Goal: Task Accomplishment & Management: Manage account settings

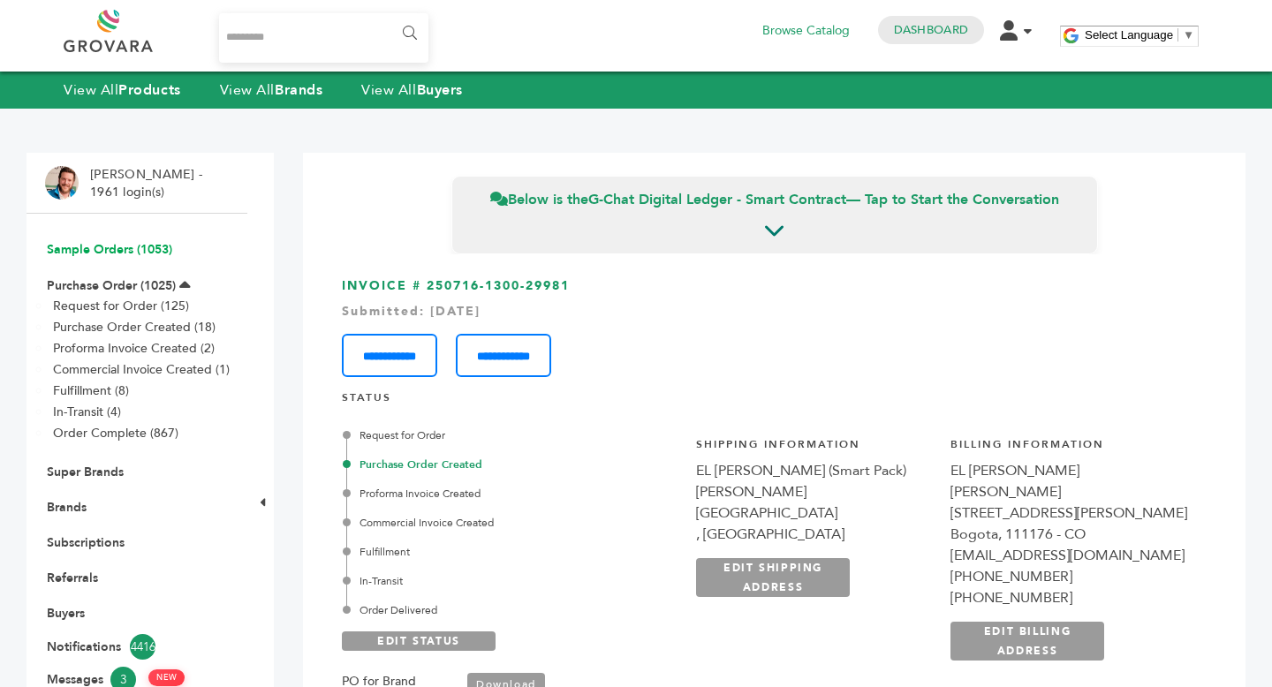
click at [106, 253] on link "Sample Orders (1053)" at bounding box center [109, 249] width 125 height 17
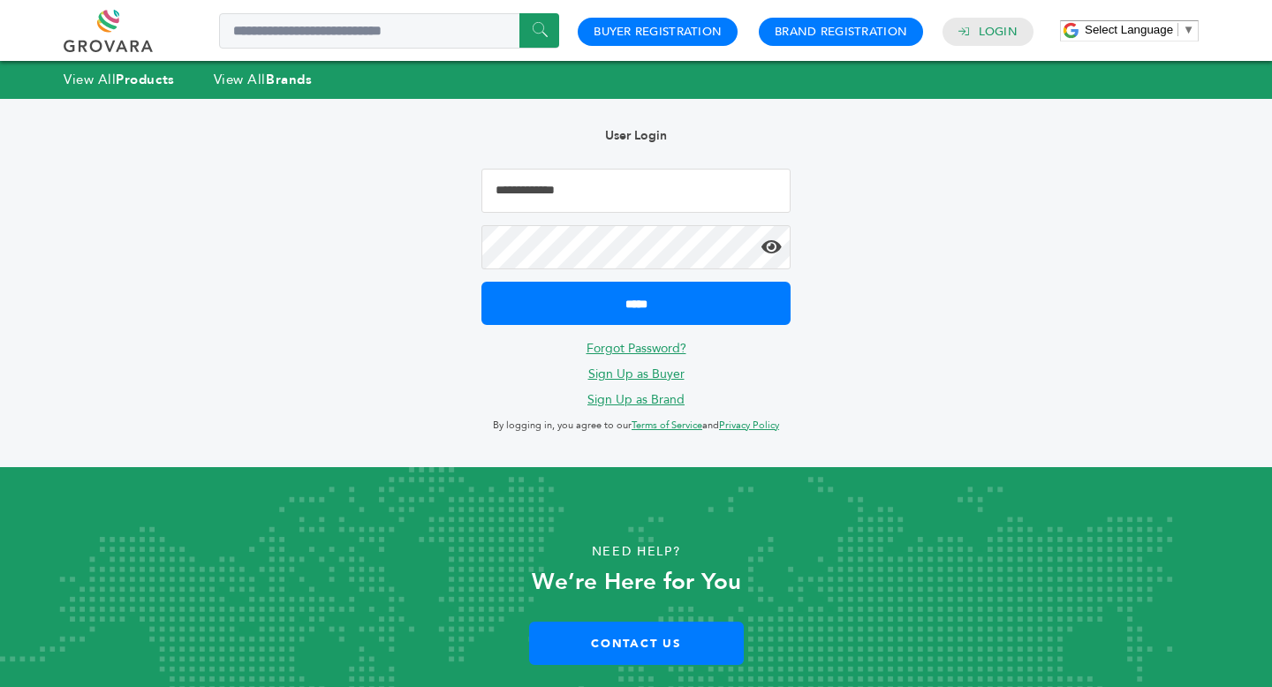
click at [598, 179] on input "Email Address" at bounding box center [635, 191] width 309 height 44
type input "**********"
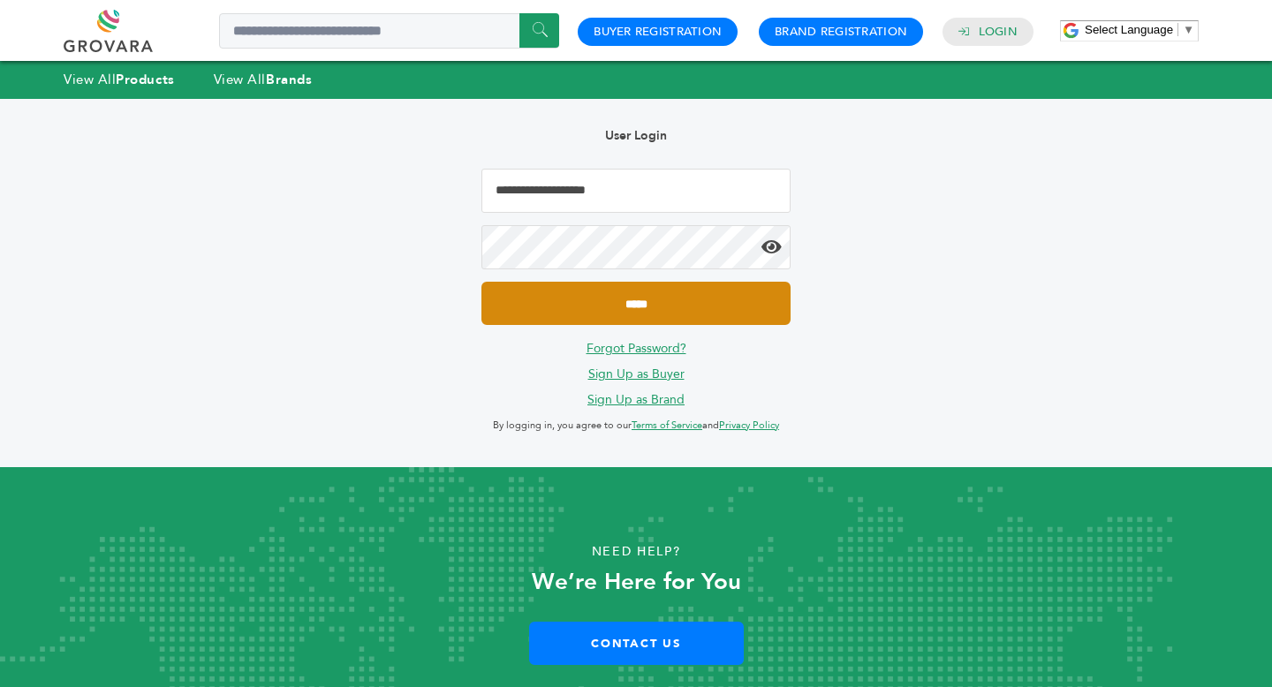
click at [722, 312] on input "*****" at bounding box center [635, 303] width 309 height 43
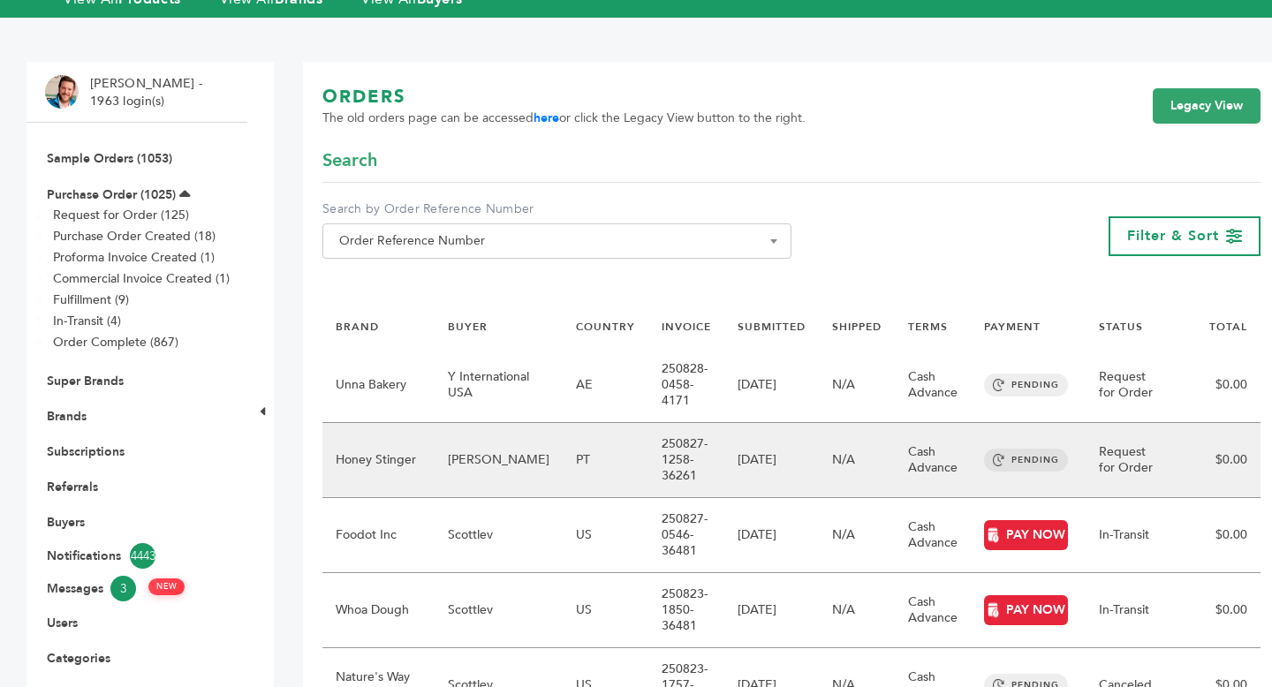
scroll to position [90, 0]
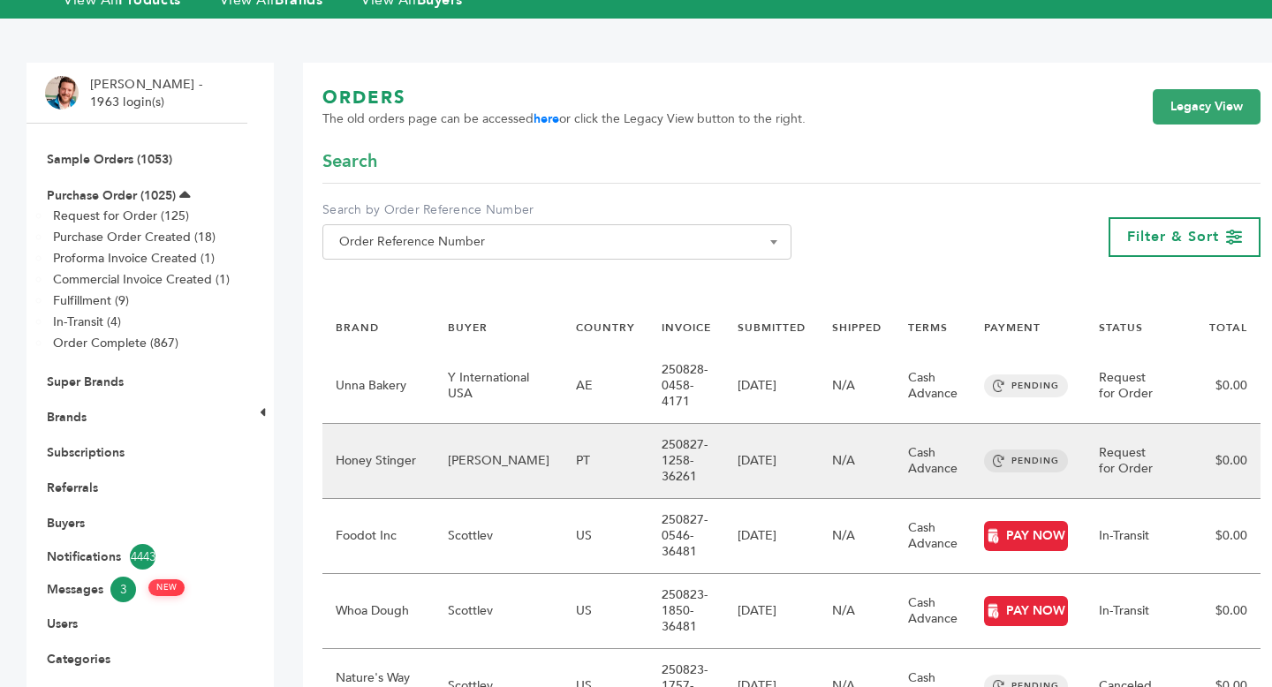
click at [653, 454] on td "250827-1258-36261" at bounding box center [686, 461] width 76 height 75
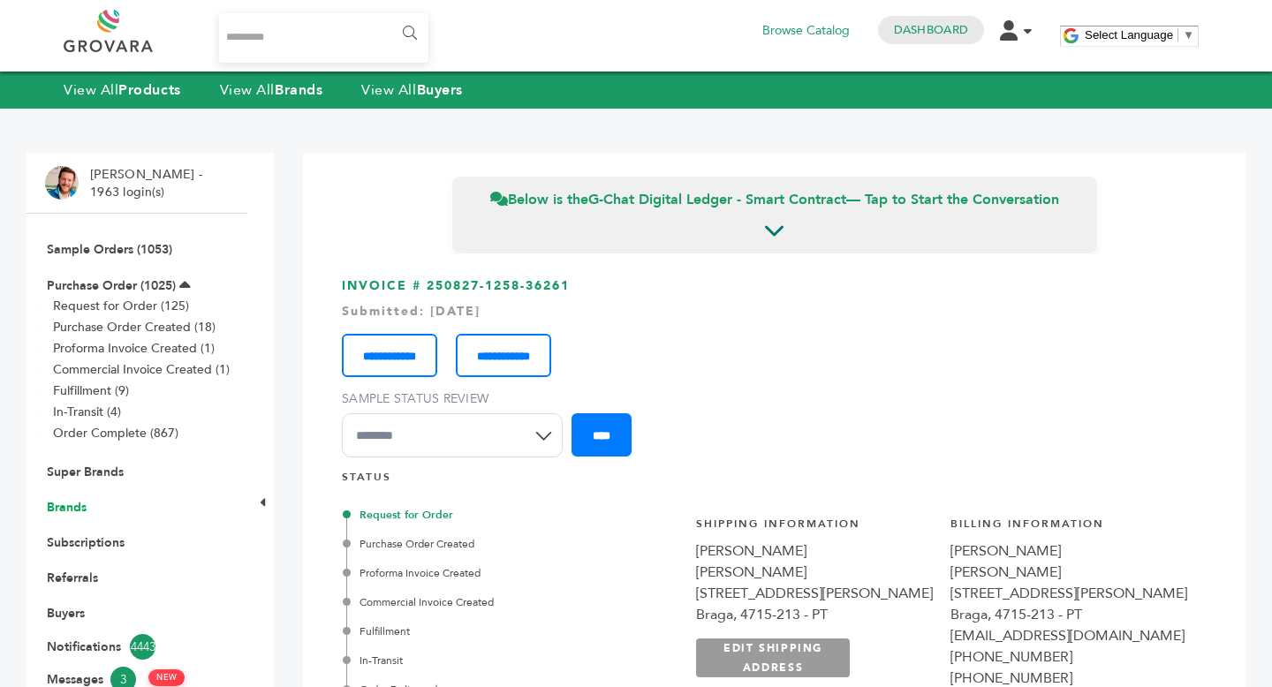
click at [80, 505] on link "Brands" at bounding box center [67, 507] width 40 height 17
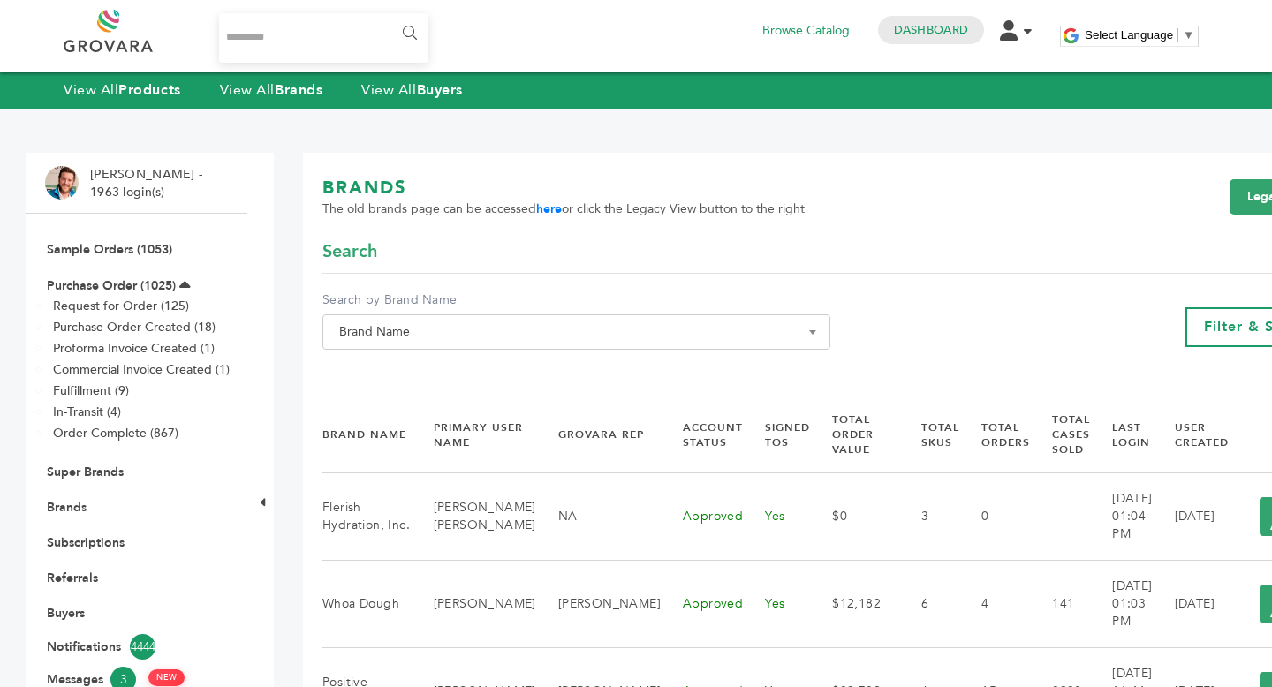
click at [548, 343] on span "Brand Name" at bounding box center [576, 332] width 488 height 25
click at [535, 370] on input "Search" at bounding box center [570, 364] width 486 height 22
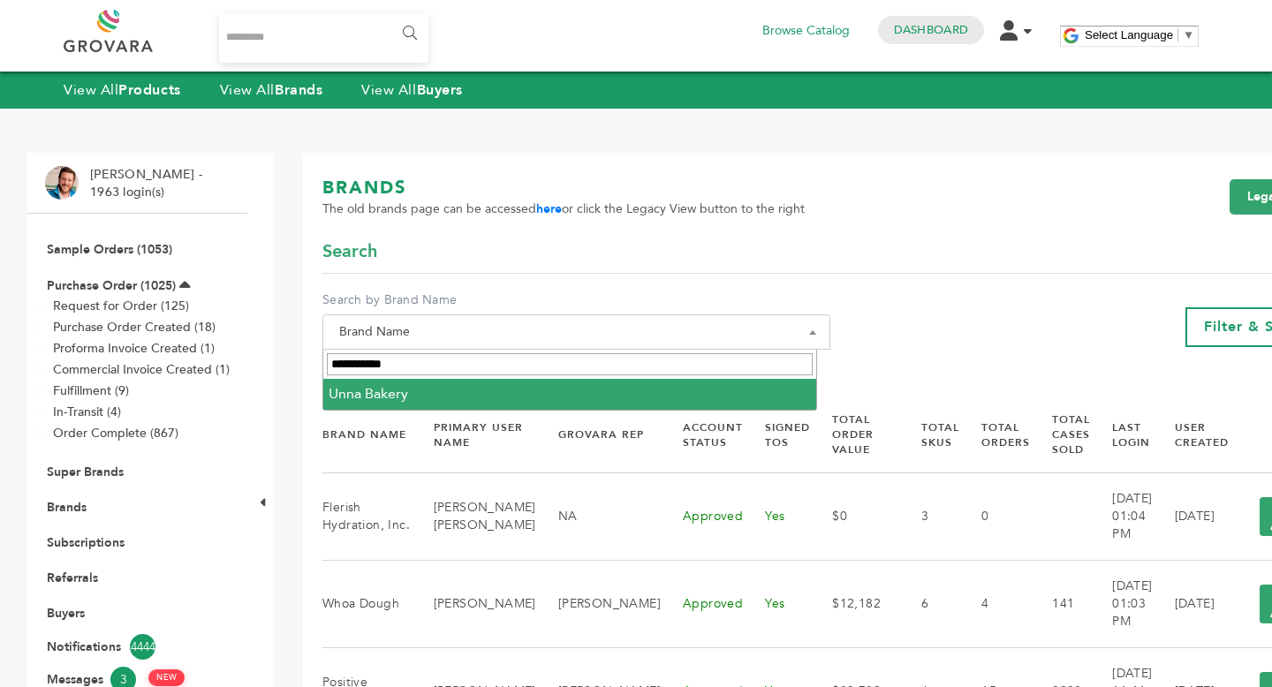
type input "**********"
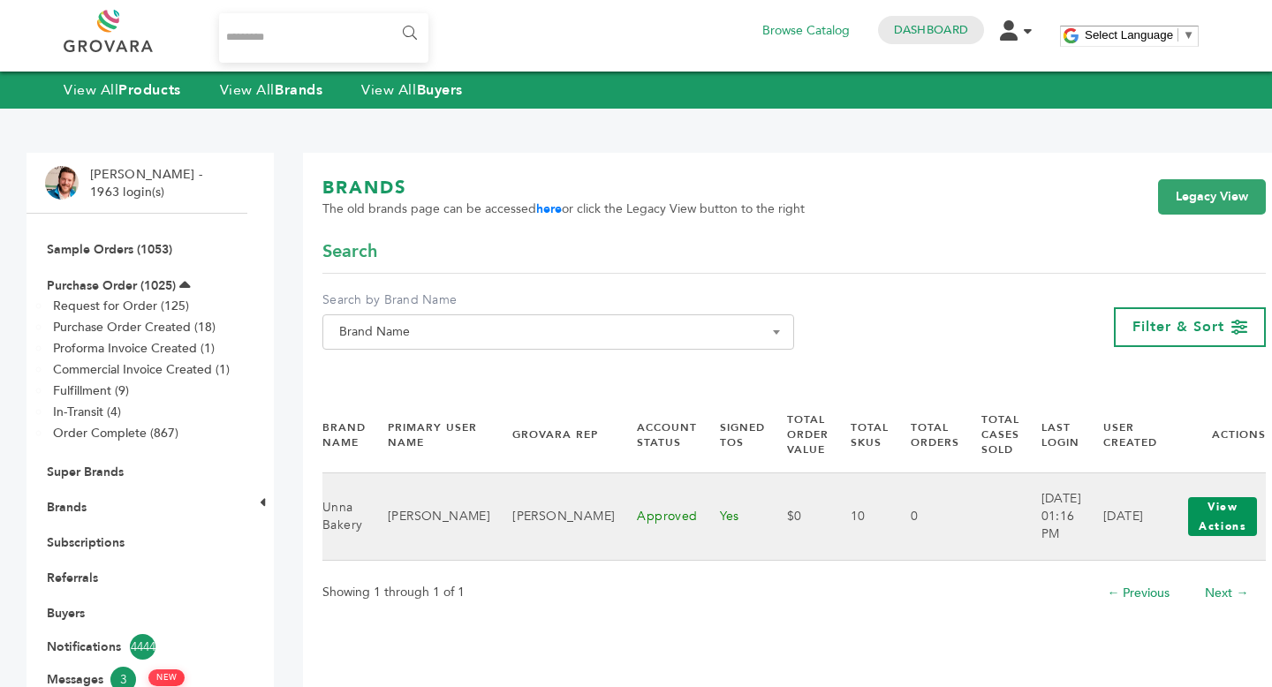
click at [1188, 528] on button "View Actions" at bounding box center [1222, 516] width 69 height 39
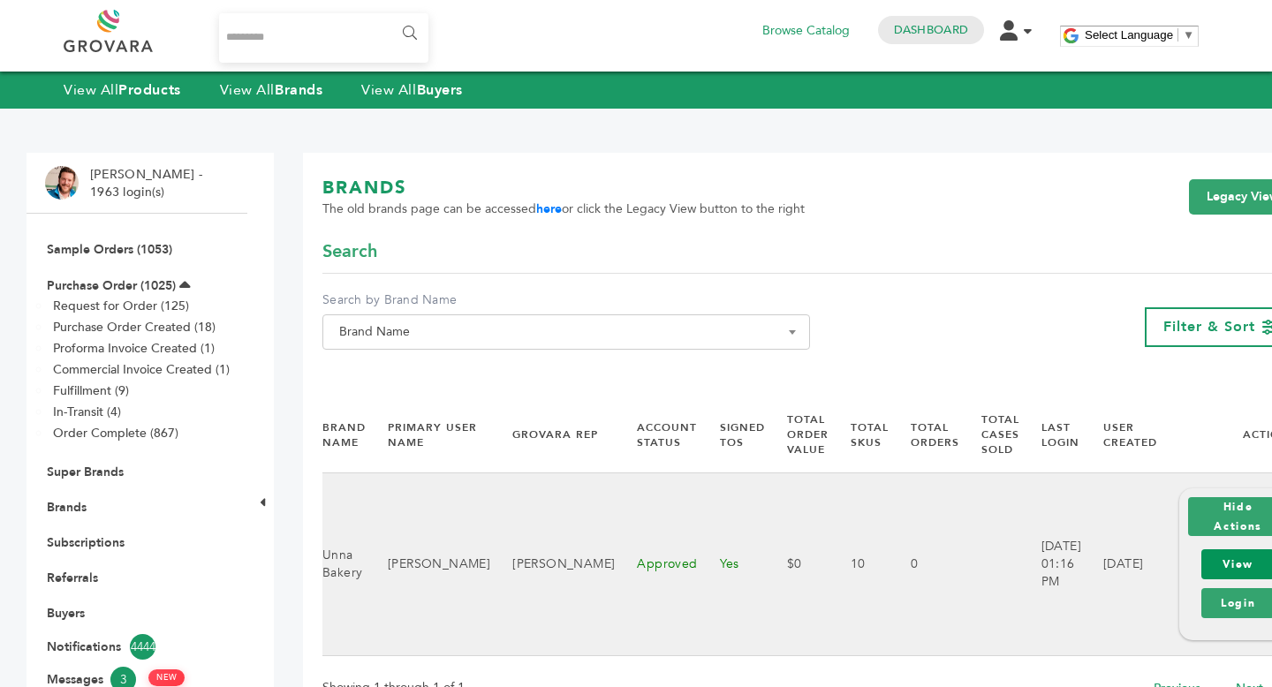
click at [1219, 578] on link "View" at bounding box center [1237, 564] width 73 height 30
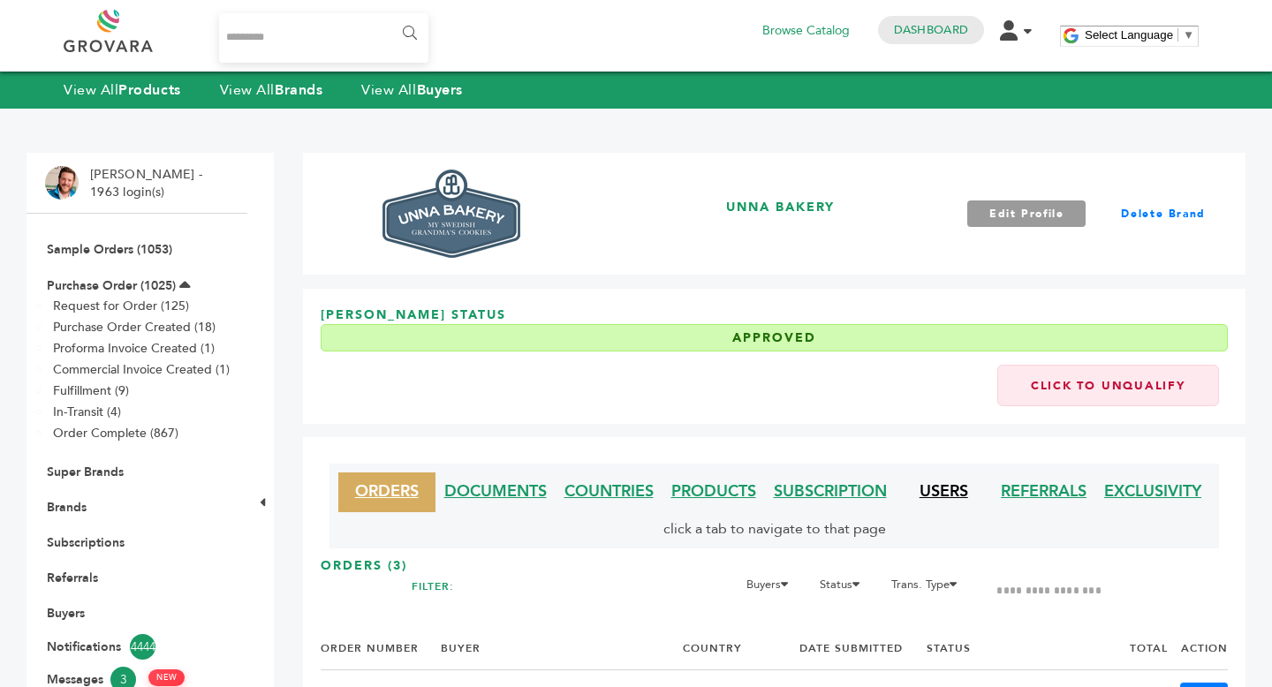
click at [940, 492] on link "USERS" at bounding box center [943, 491] width 49 height 22
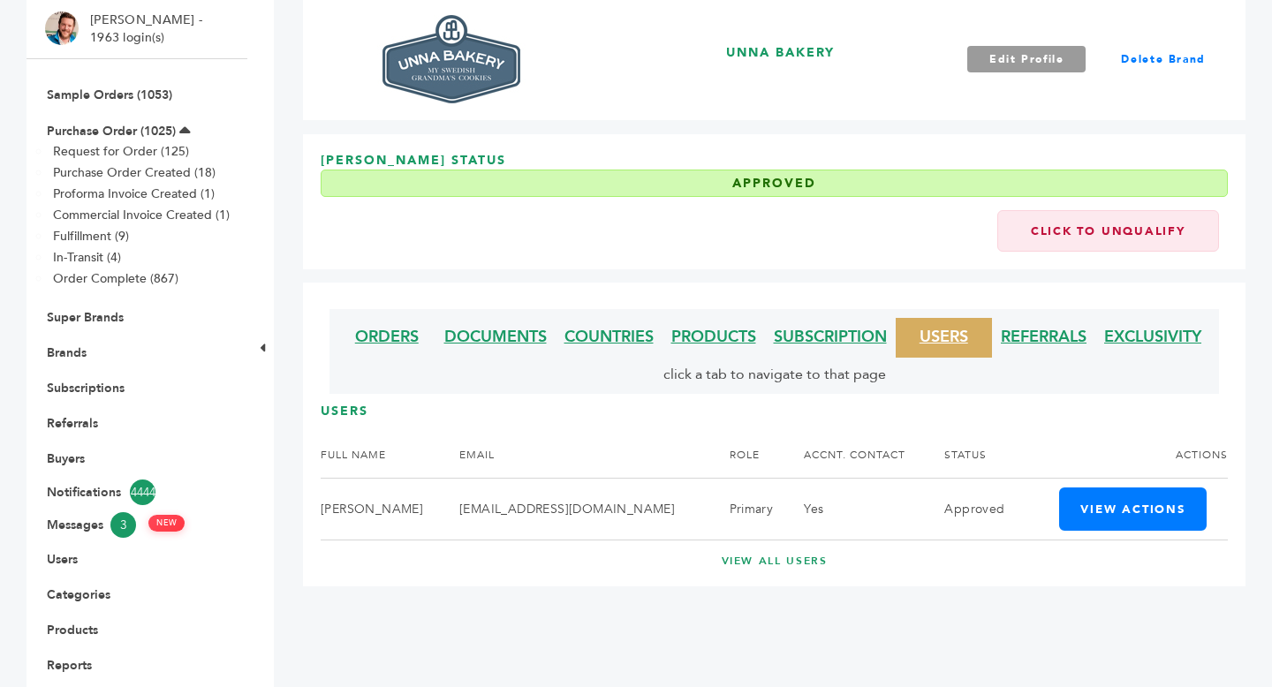
scroll to position [161, 0]
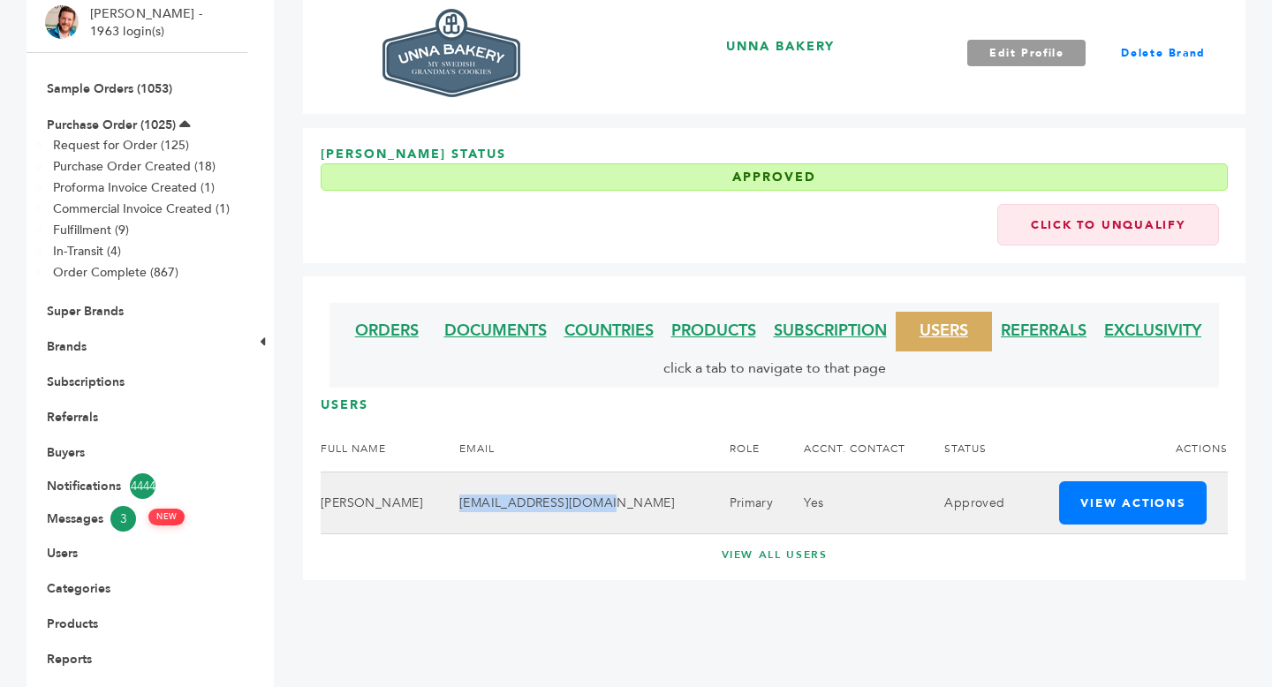
drag, startPoint x: 603, startPoint y: 509, endPoint x: 469, endPoint y: 503, distance: 134.4
click at [469, 503] on td "ulrika@unnabakery.com" at bounding box center [572, 504] width 270 height 62
copy td "ulrika@unnabakery.com"
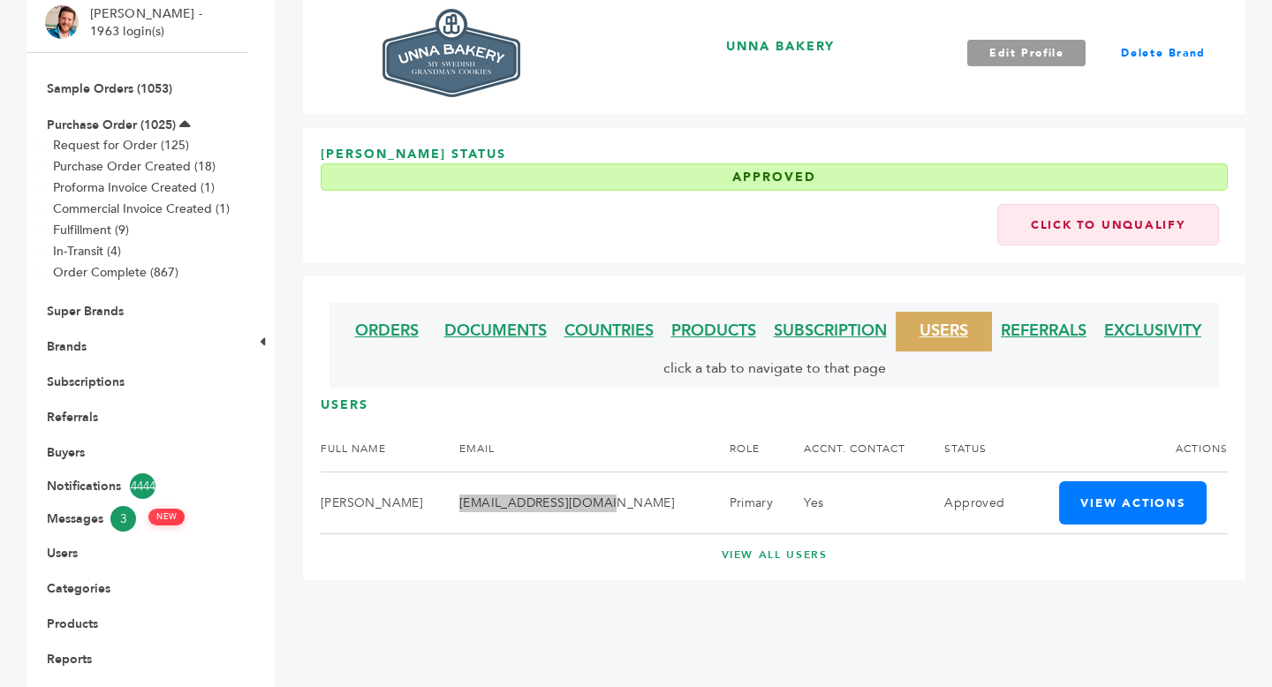
scroll to position [0, 0]
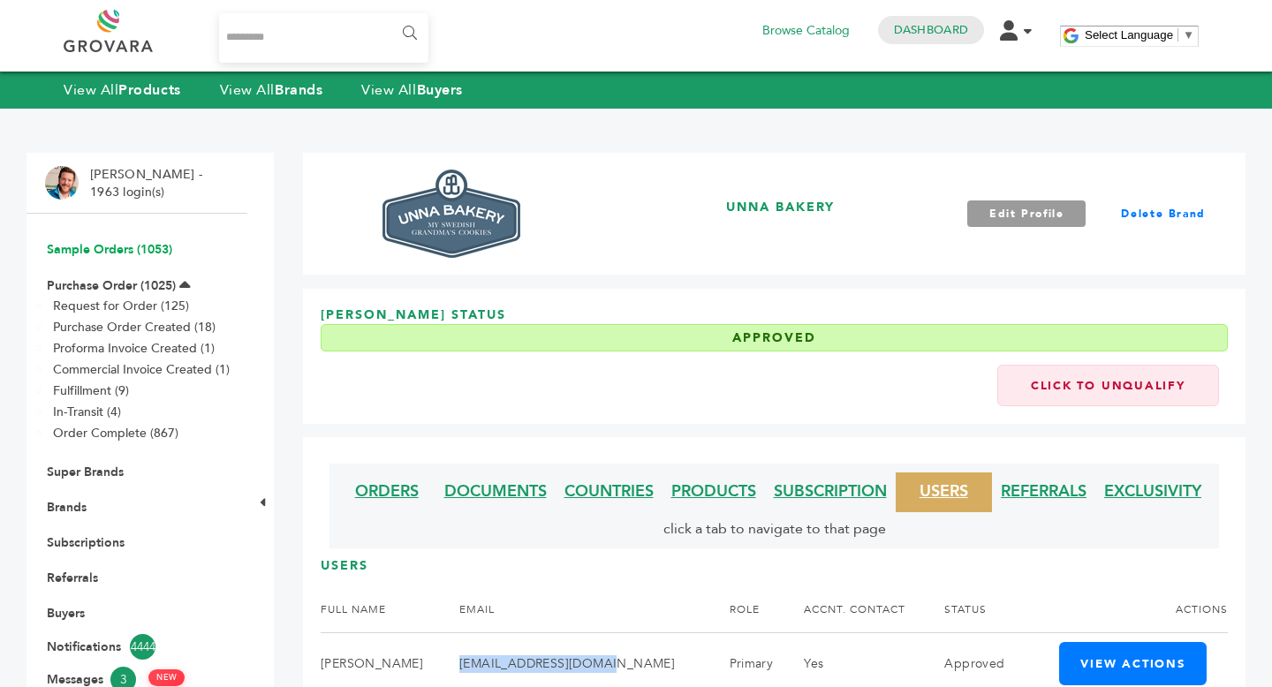
click at [123, 248] on link "Sample Orders (1053)" at bounding box center [109, 249] width 125 height 17
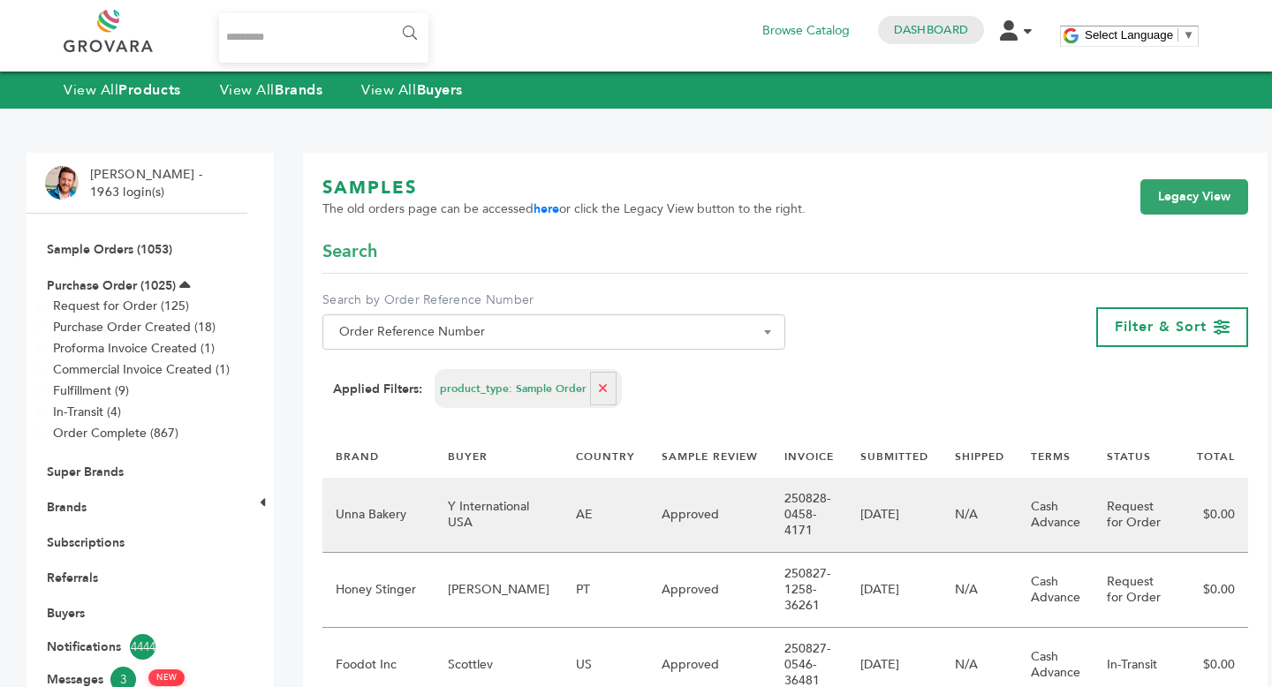
click at [476, 534] on td "Y International USA" at bounding box center [499, 515] width 128 height 75
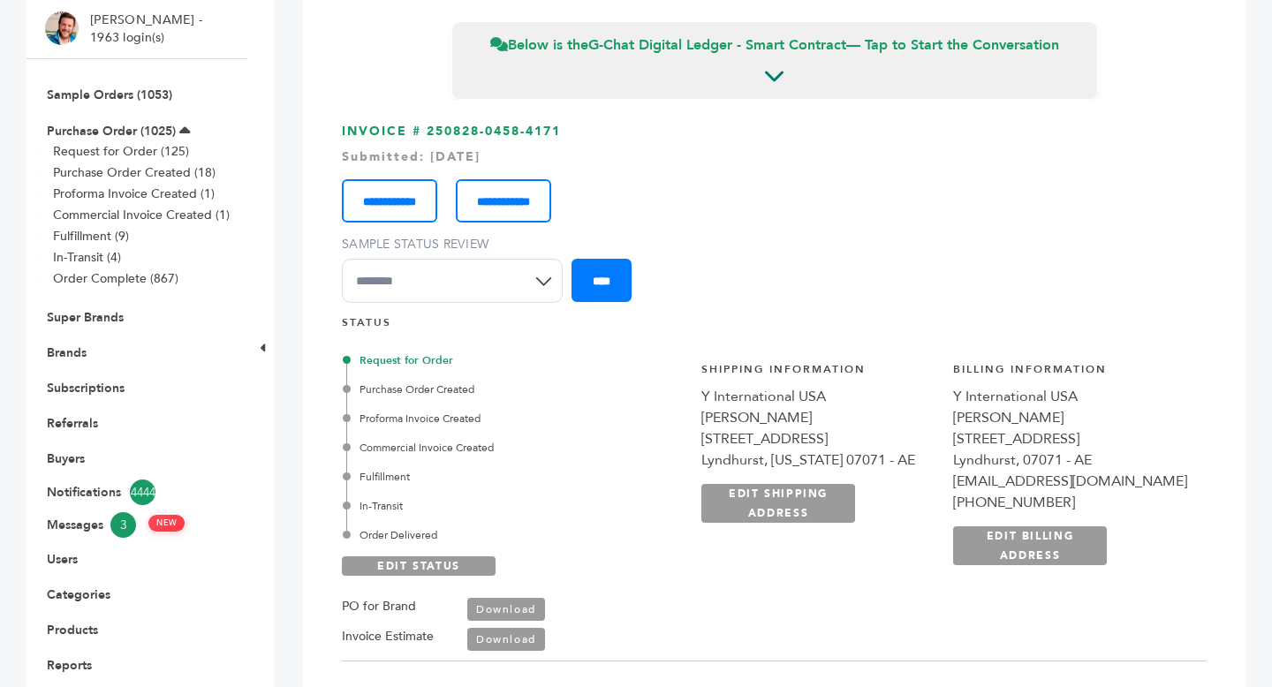
scroll to position [86, 0]
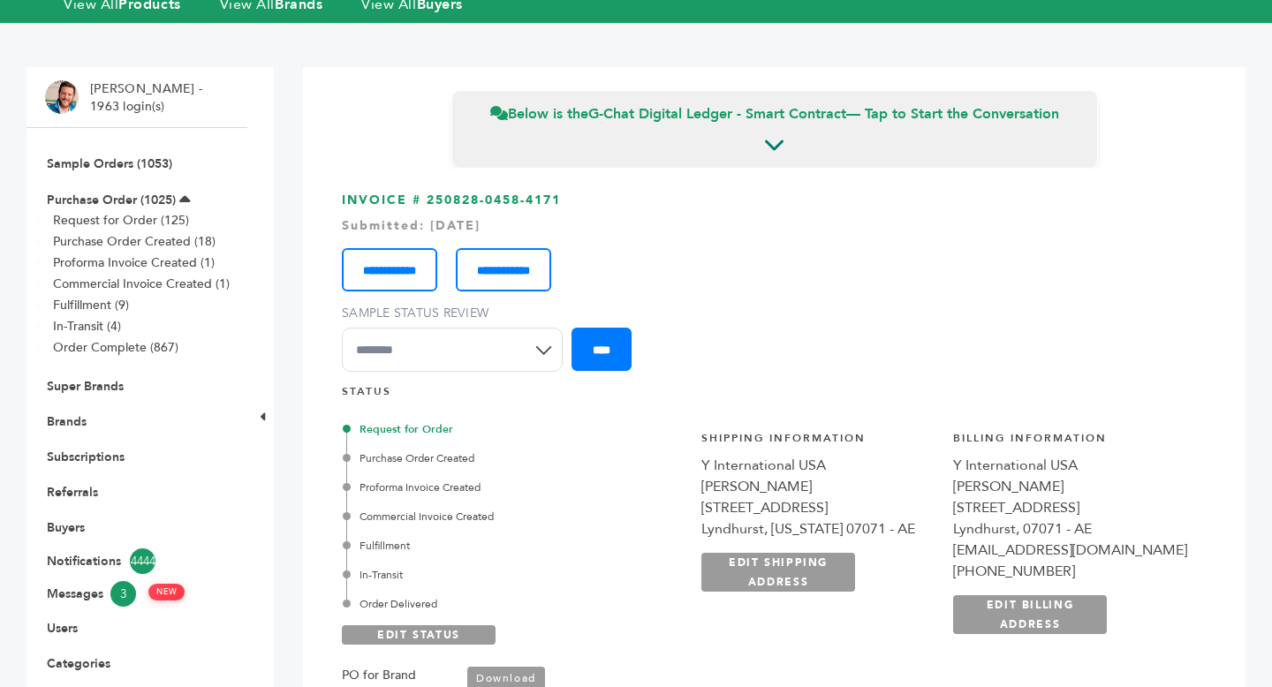
drag, startPoint x: 428, startPoint y: 200, endPoint x: 661, endPoint y: 215, distance: 232.8
click at [661, 215] on h3 "**********" at bounding box center [774, 288] width 865 height 193
copy h3 "250828-0458-4171"
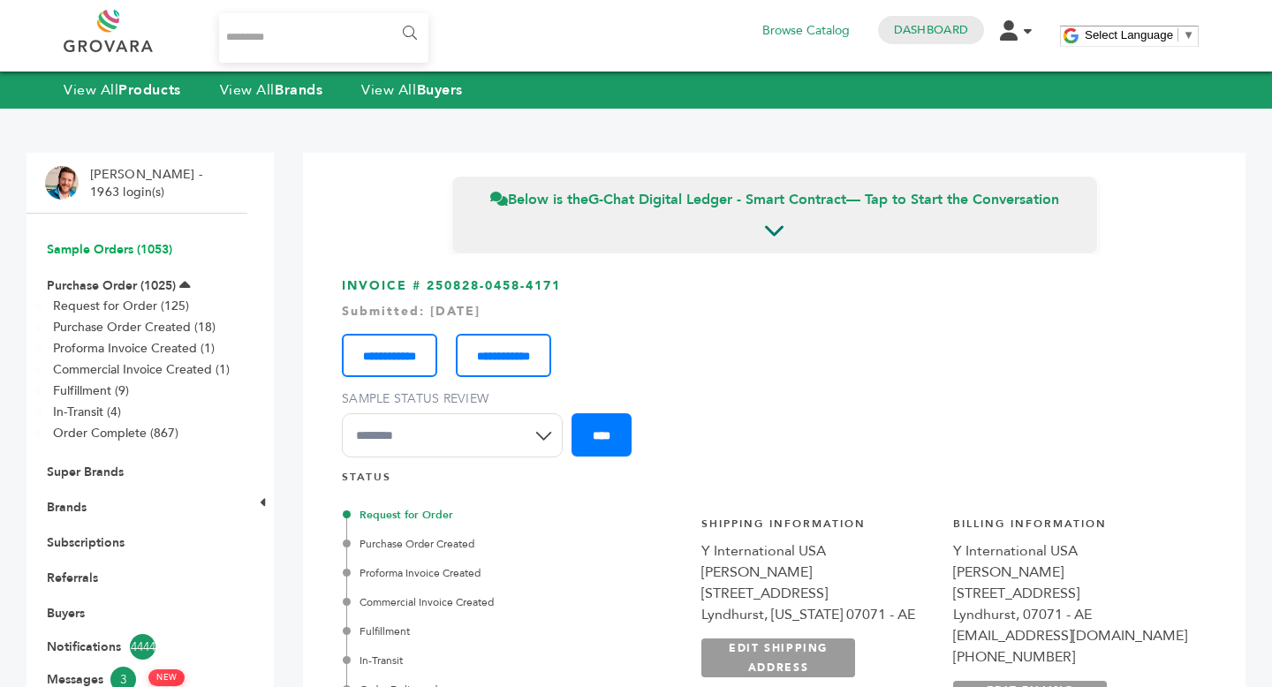
click at [107, 253] on link "Sample Orders (1053)" at bounding box center [109, 249] width 125 height 17
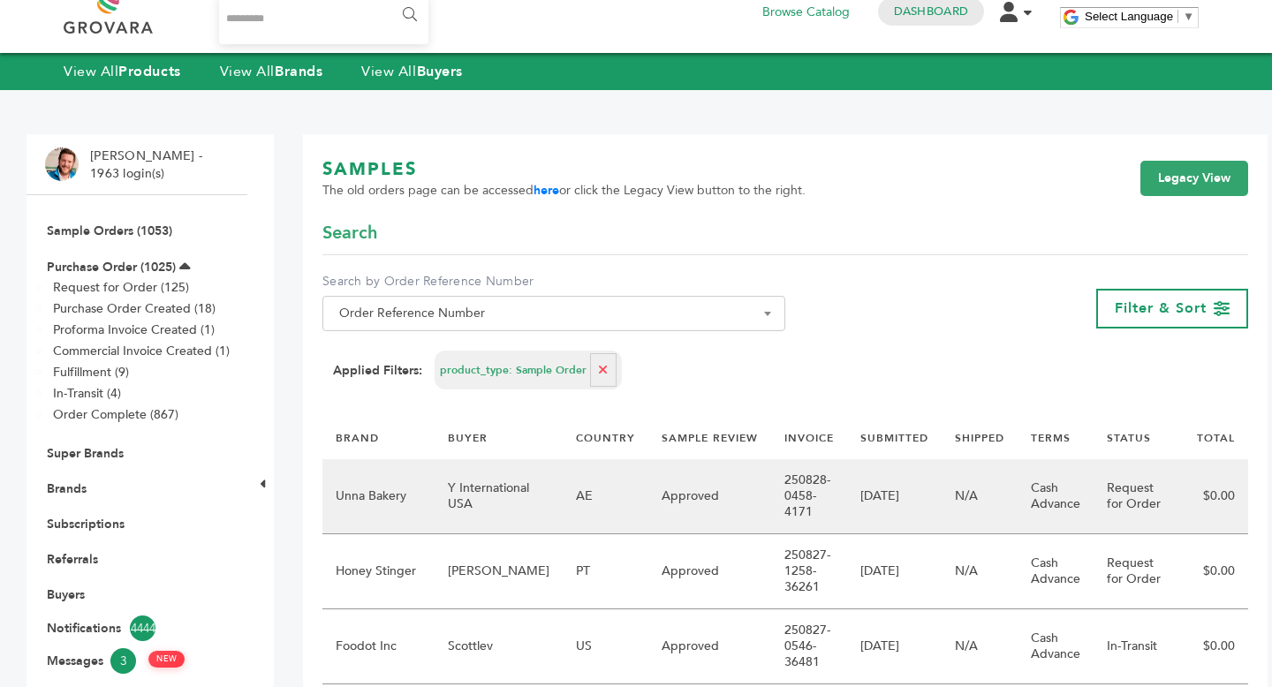
scroll to position [29, 0]
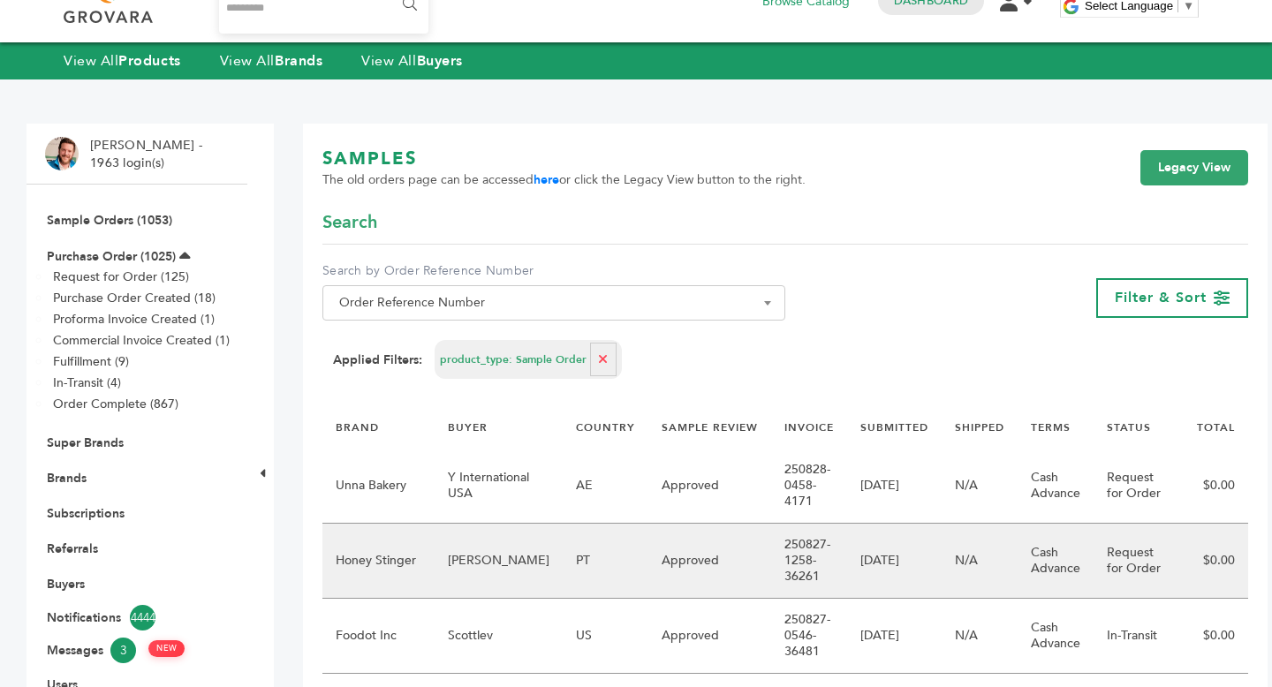
click at [568, 565] on td "PT" at bounding box center [606, 561] width 86 height 75
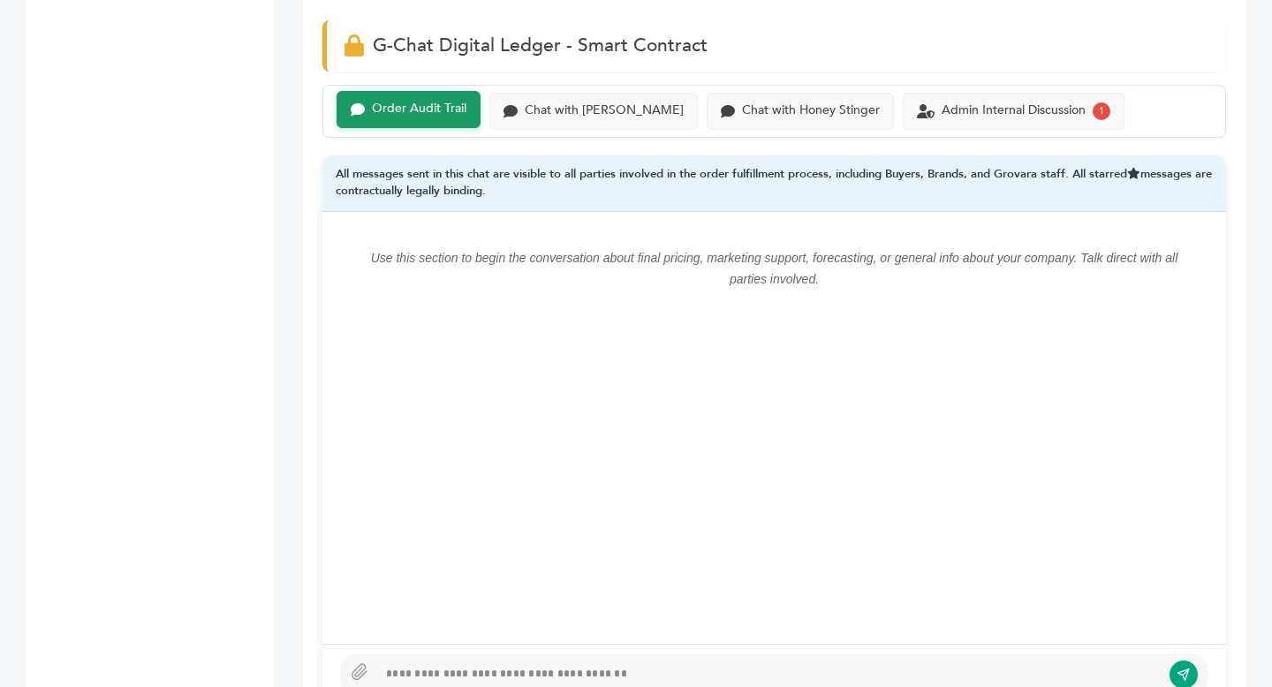
scroll to position [1213, 0]
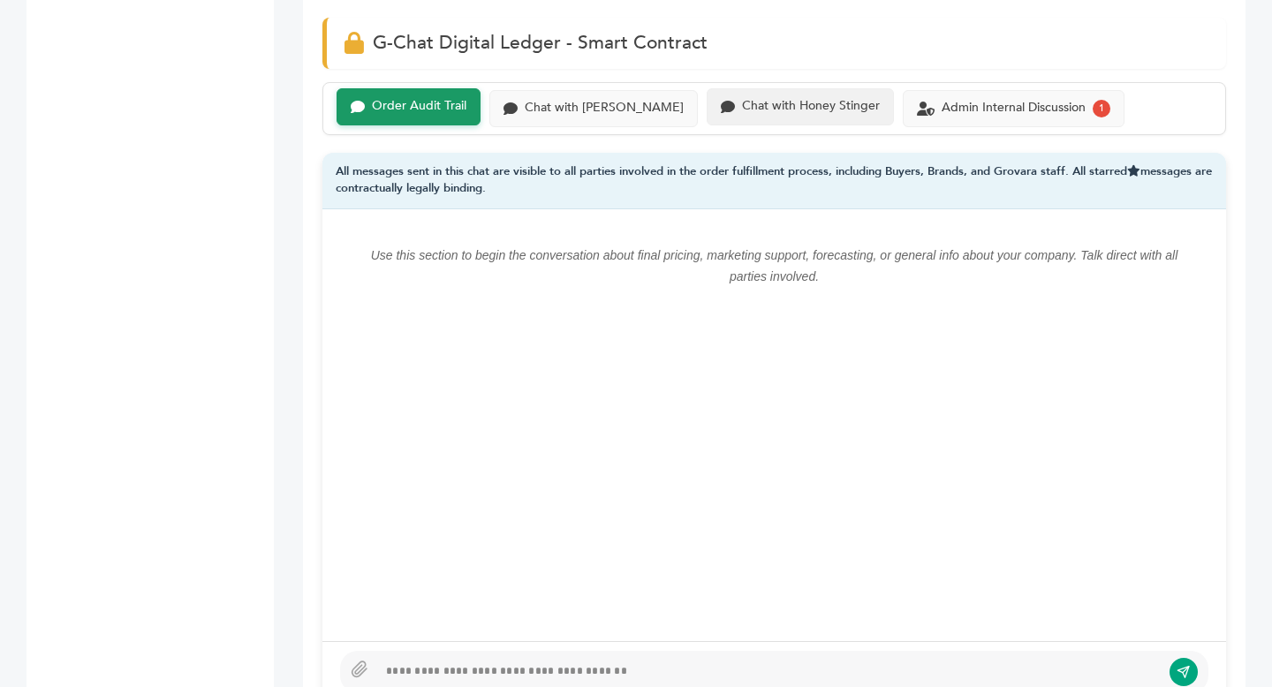
click at [835, 101] on div "Chat with Honey Stinger" at bounding box center [811, 106] width 138 height 15
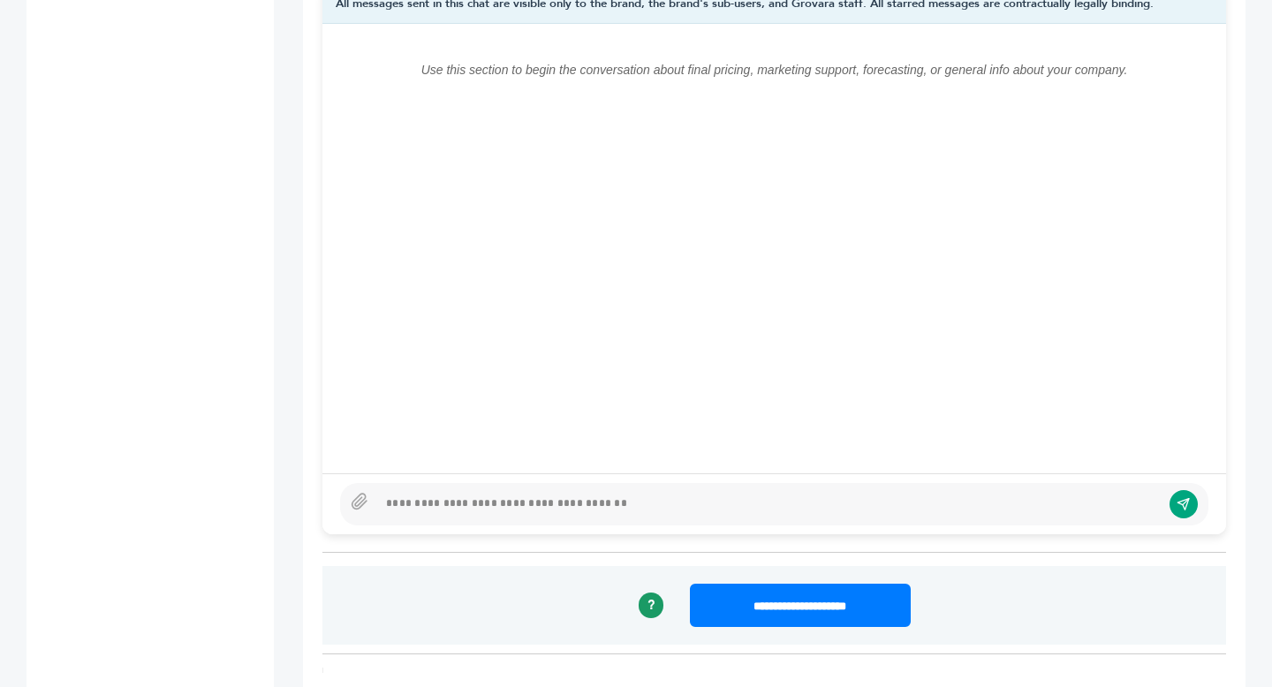
scroll to position [1381, 0]
click at [541, 502] on div at bounding box center [768, 503] width 783 height 21
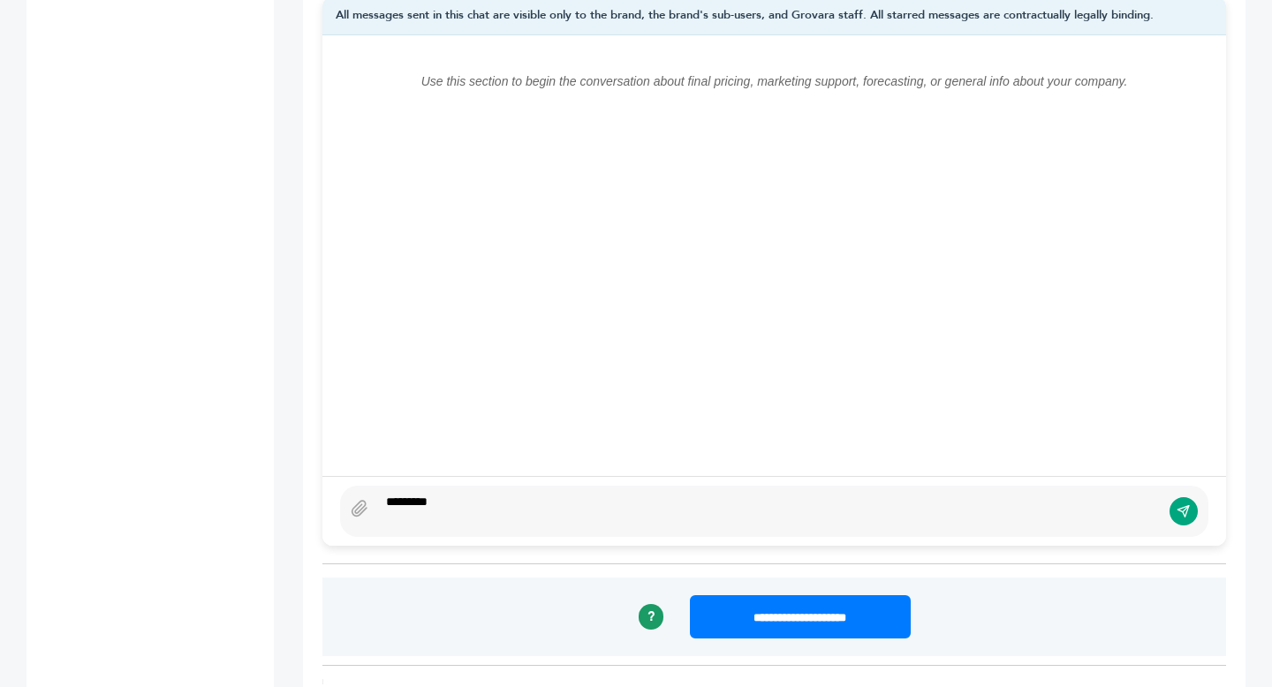
scroll to position [1350, 0]
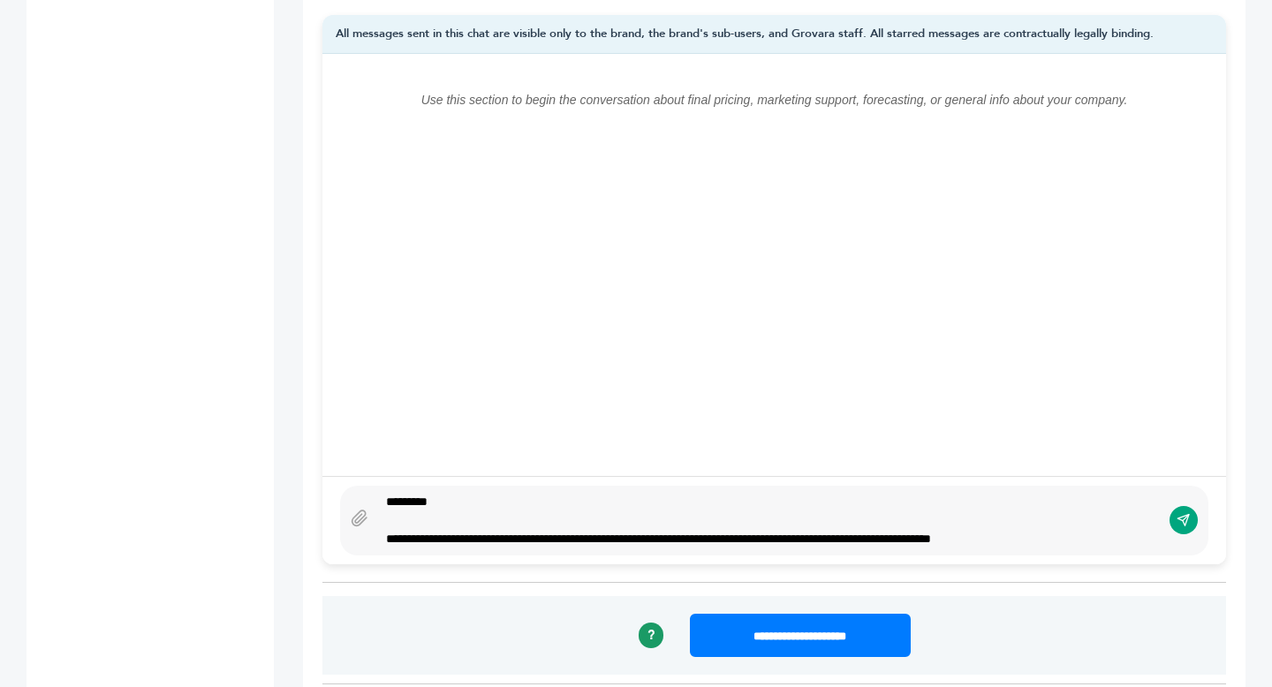
click at [1087, 542] on div "**********" at bounding box center [769, 539] width 766 height 19
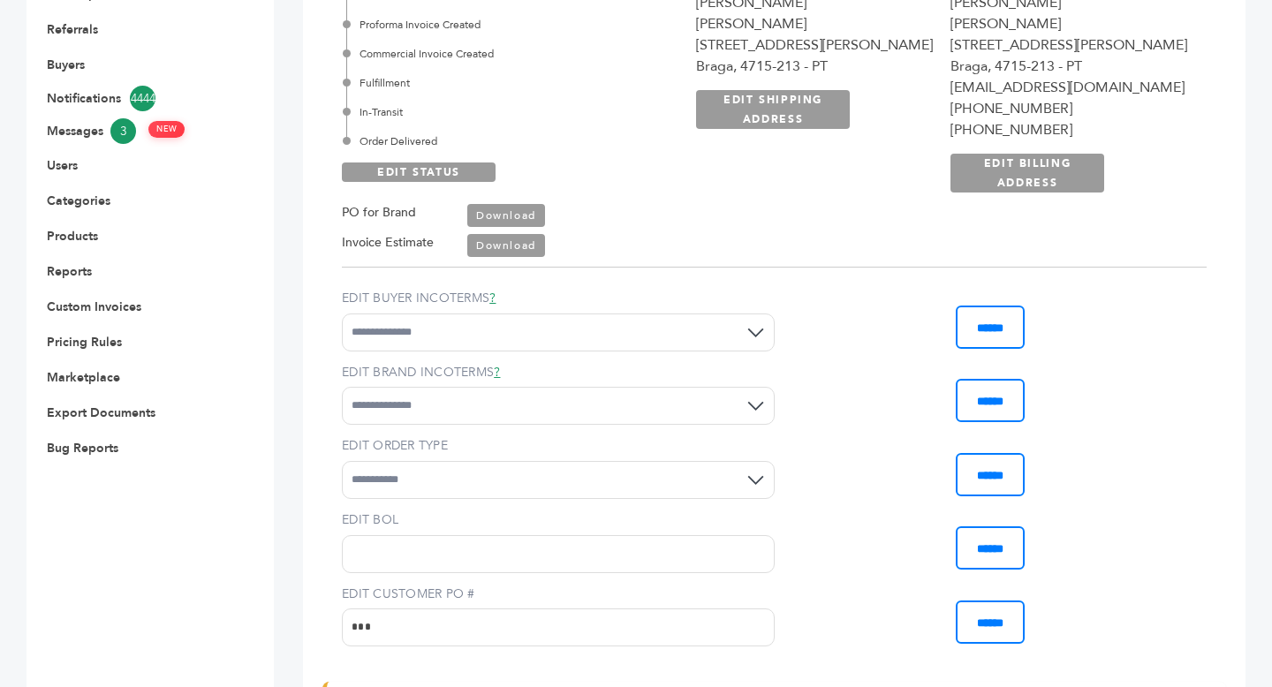
scroll to position [100, 0]
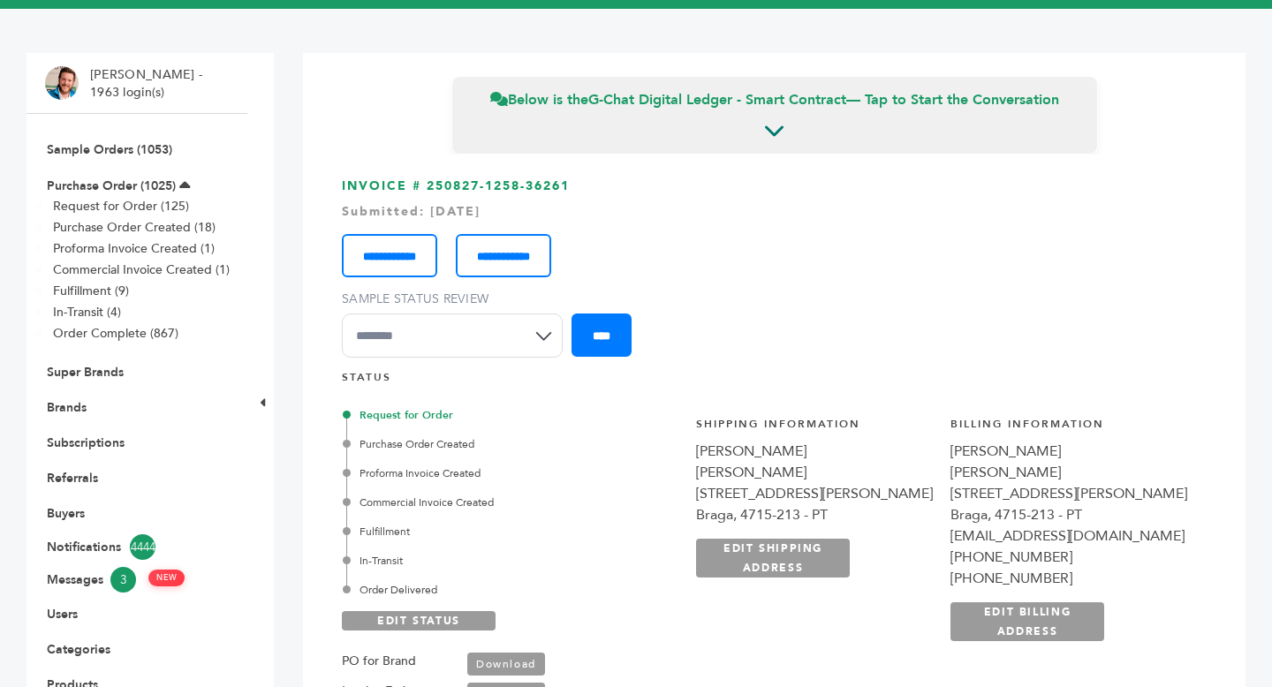
drag, startPoint x: 735, startPoint y: 539, endPoint x: 711, endPoint y: 535, distance: 24.1
click at [711, 525] on div "Braga, 4715-213 - PT" at bounding box center [814, 514] width 237 height 21
copy div "PT"
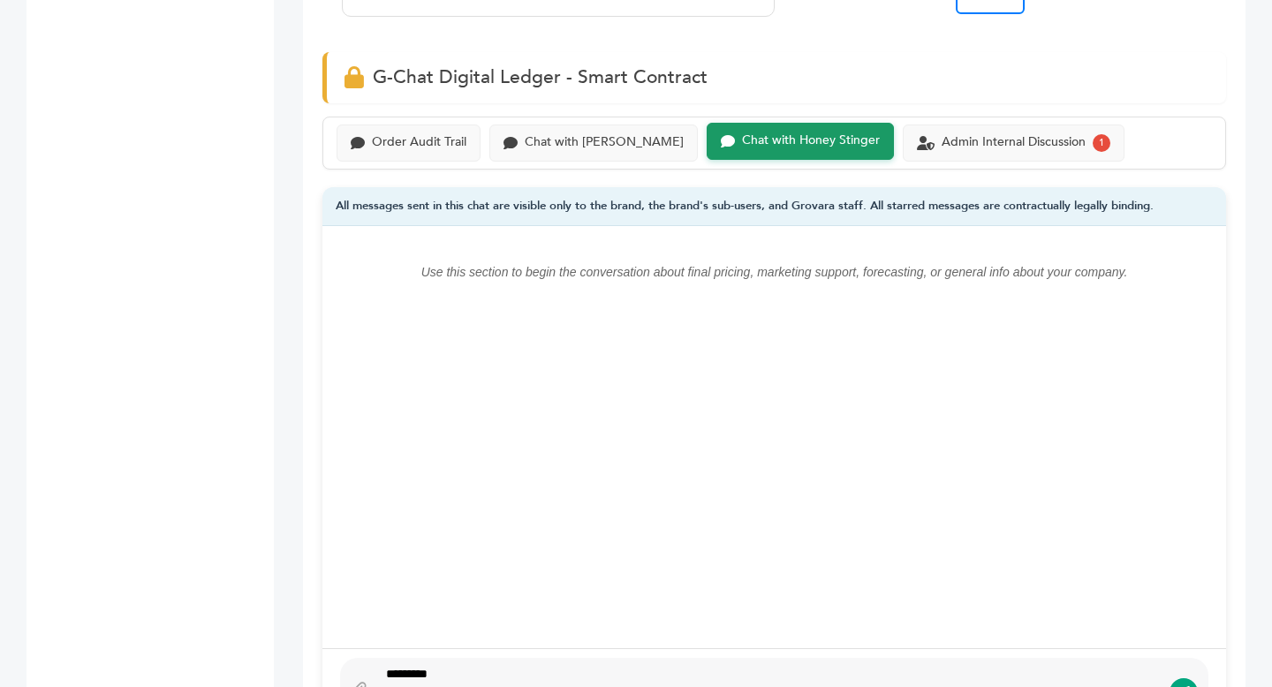
scroll to position [1265, 0]
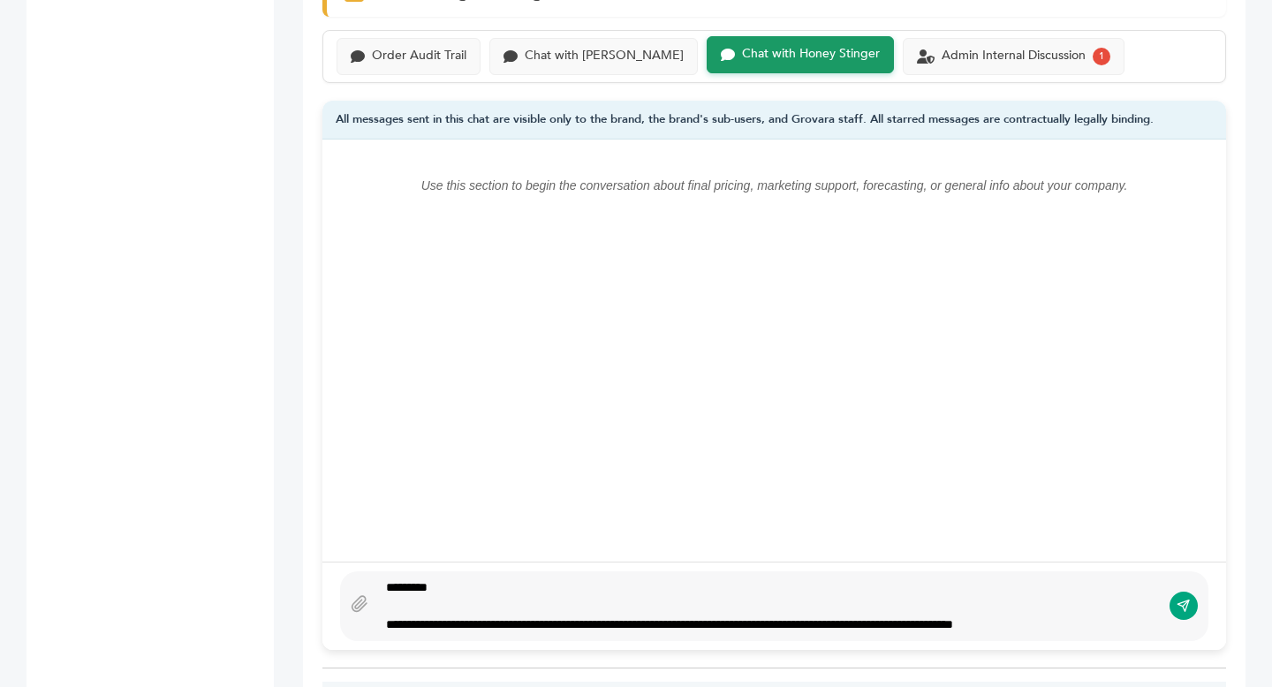
click at [1108, 622] on div "**********" at bounding box center [769, 625] width 766 height 19
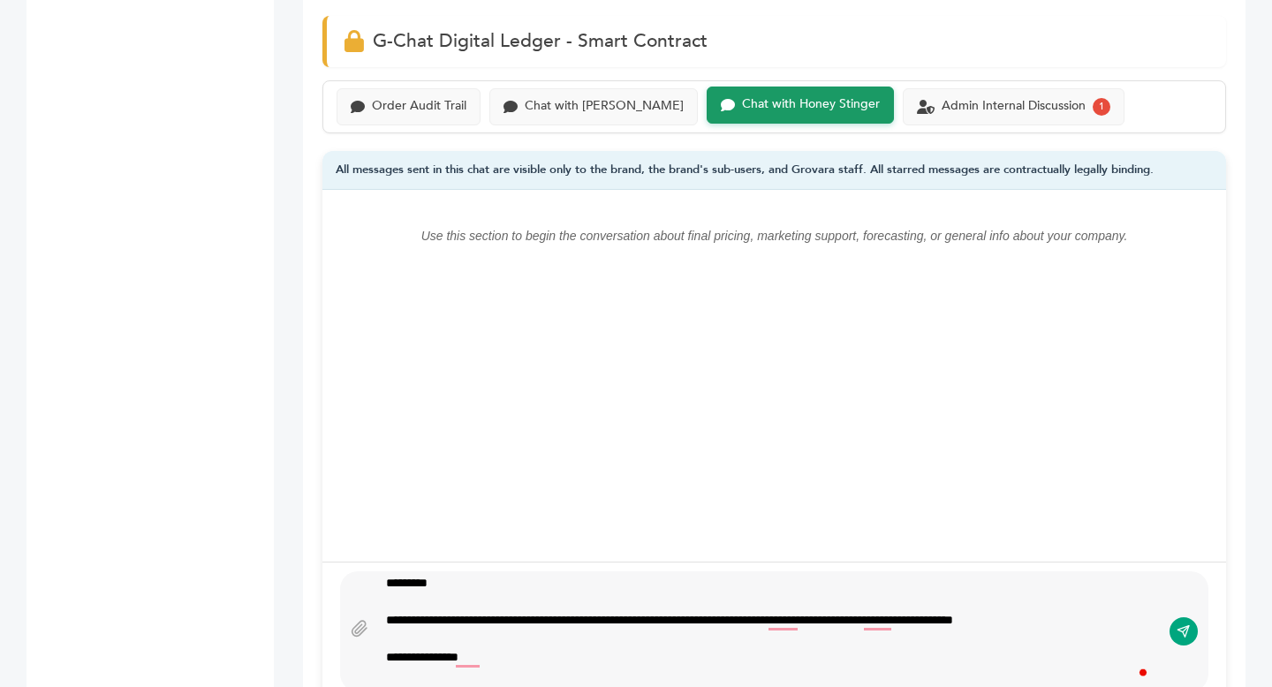
scroll to position [23, 0]
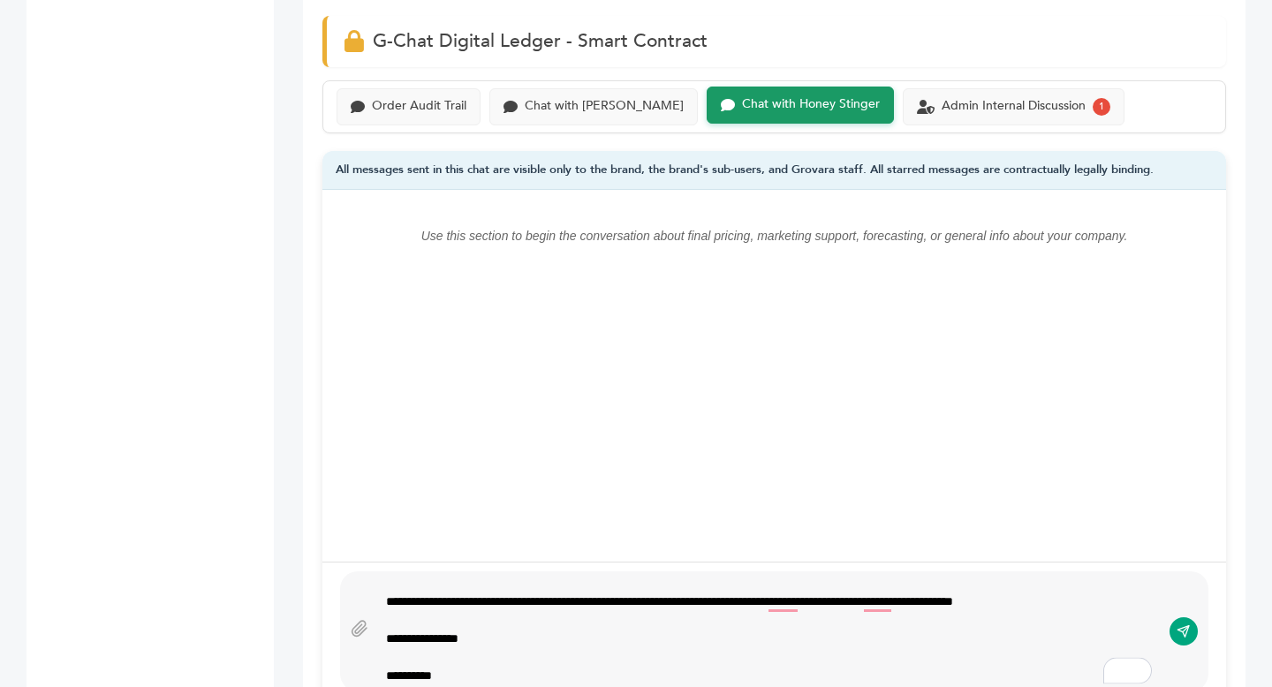
click at [488, 639] on div "**********" at bounding box center [769, 639] width 766 height 19
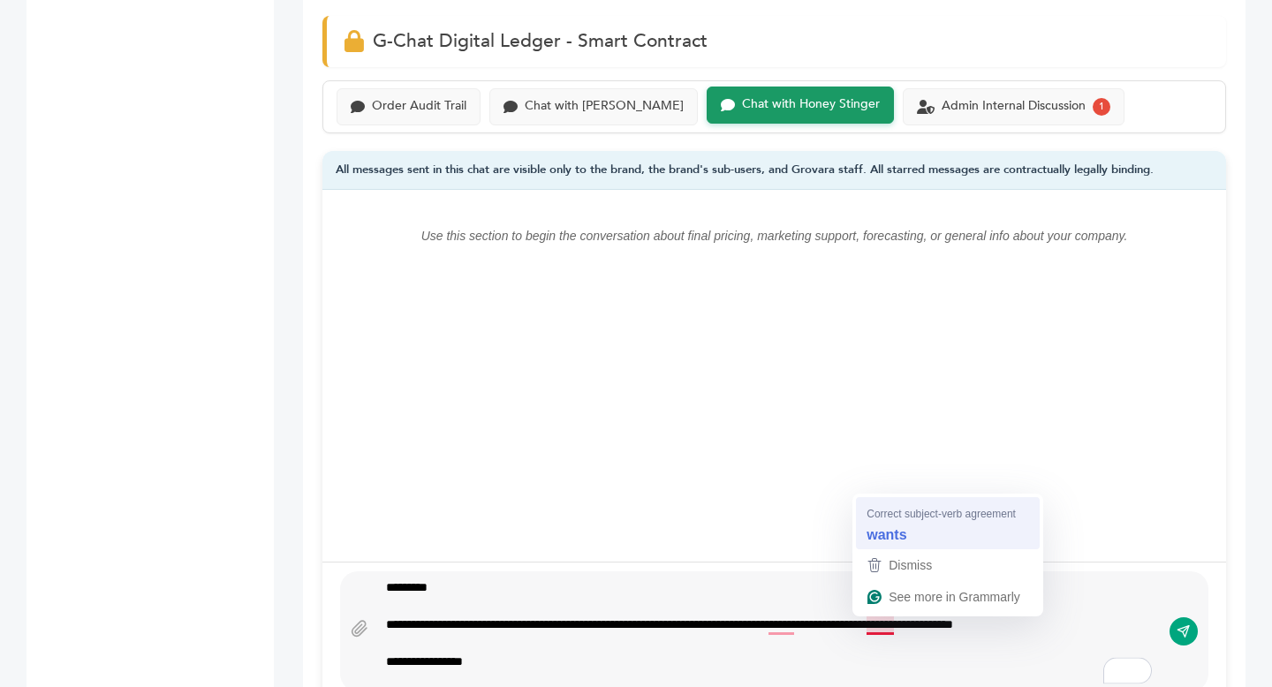
type textarea "**********"
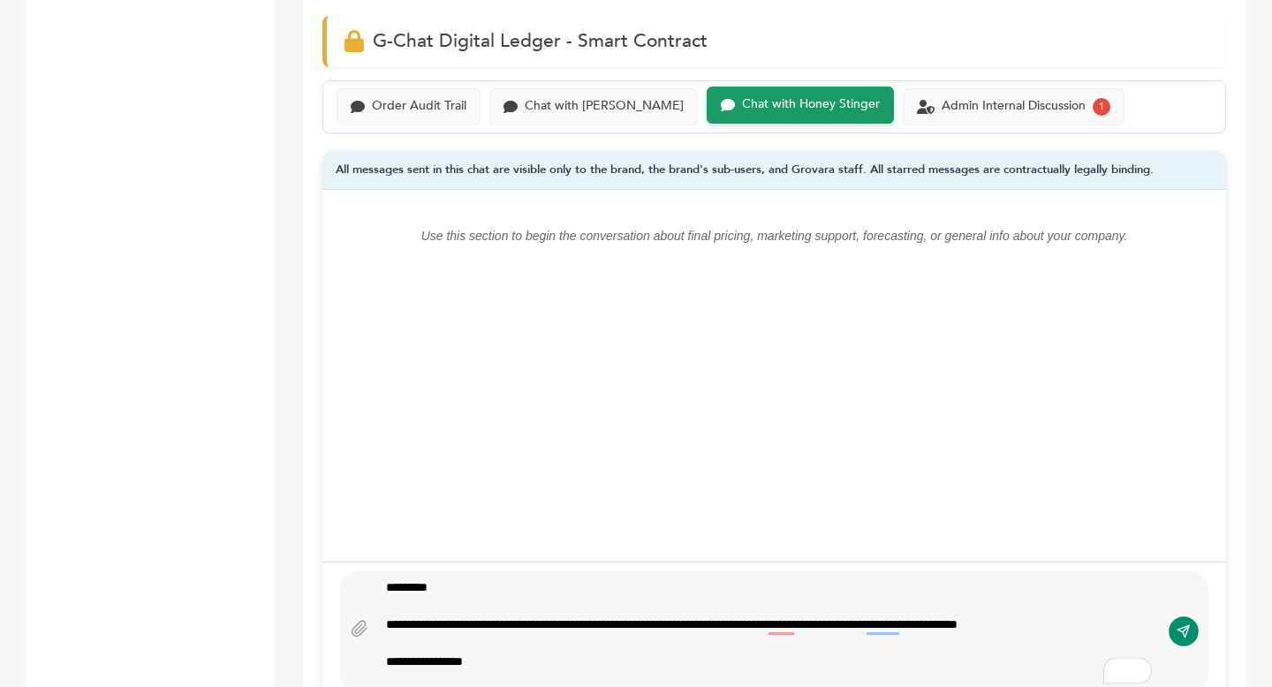
click at [1183, 629] on icon "submit" at bounding box center [1183, 631] width 14 height 15
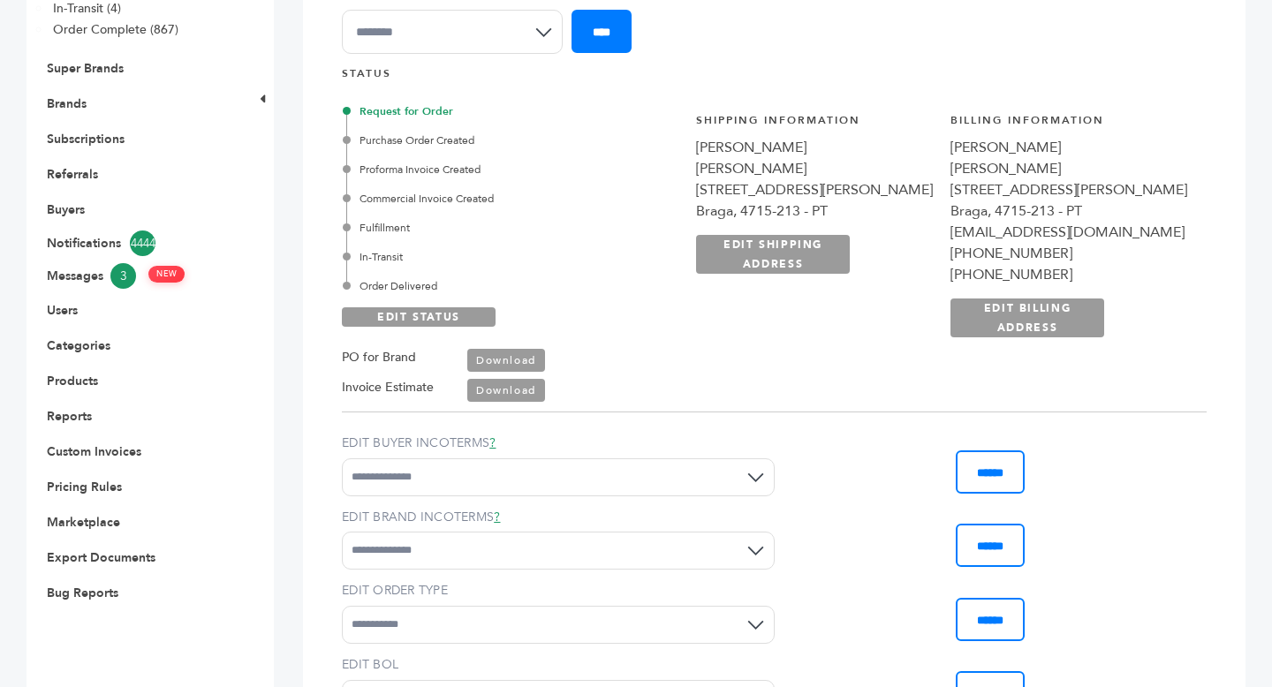
scroll to position [399, 0]
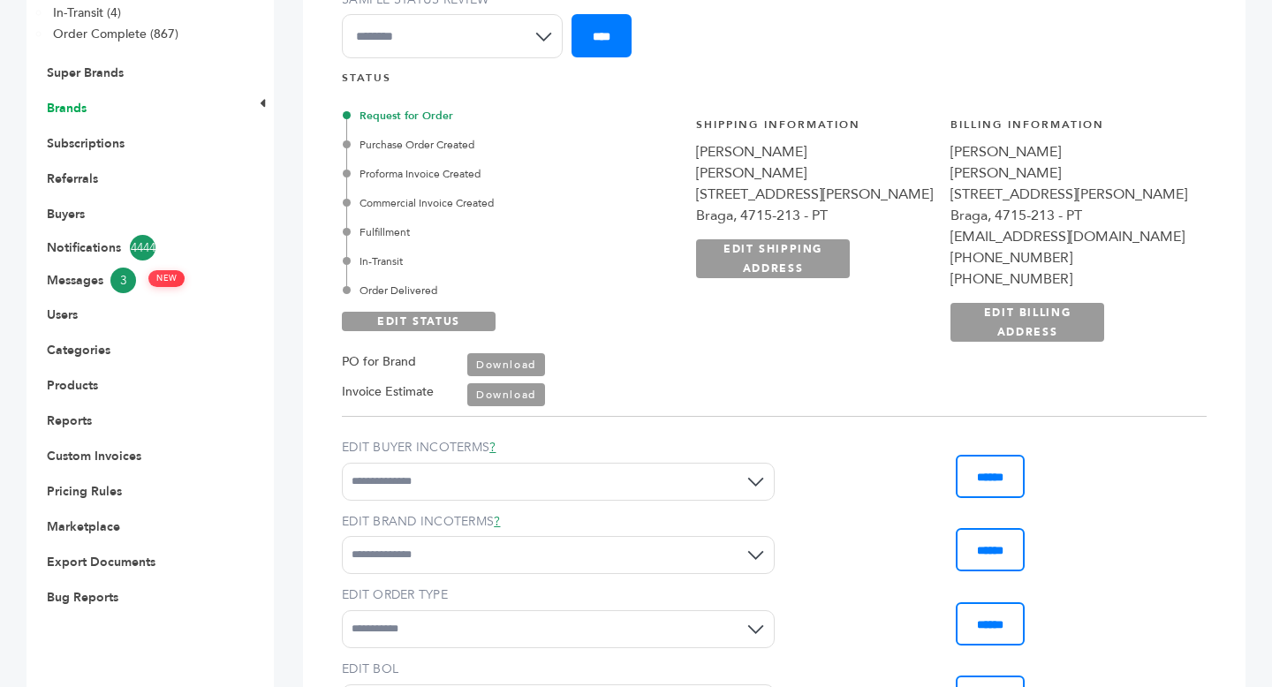
click at [78, 111] on link "Brands" at bounding box center [67, 108] width 40 height 17
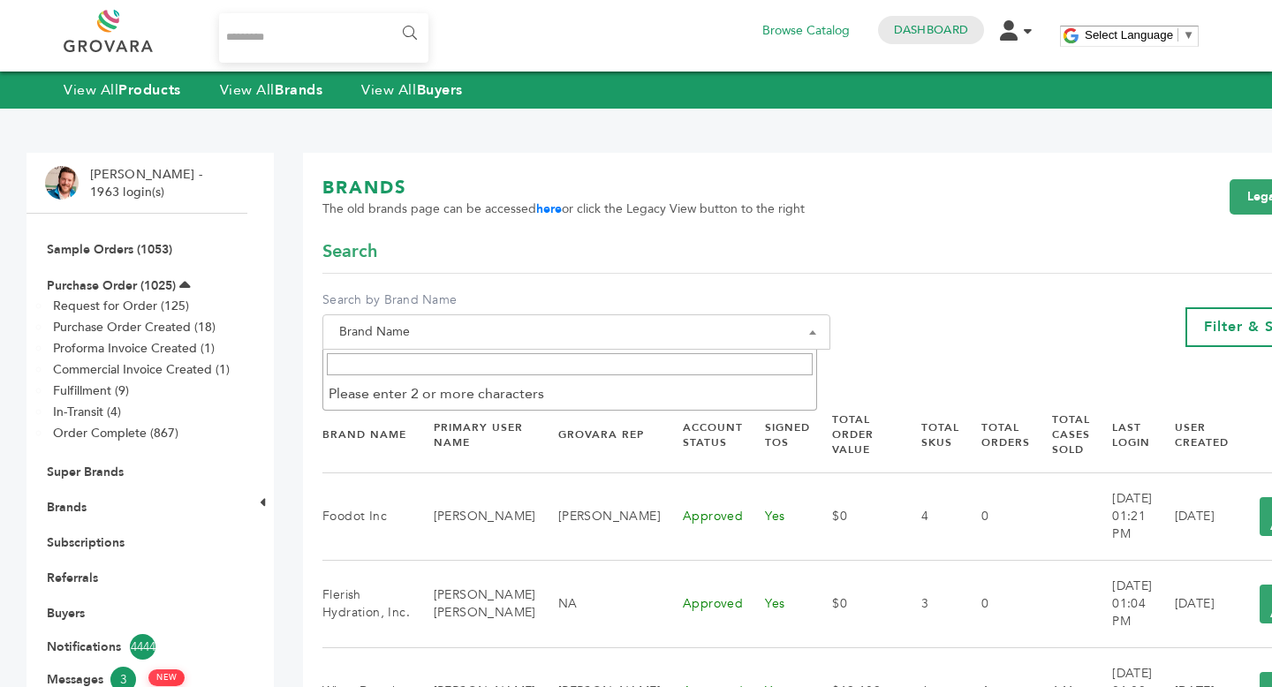
click at [427, 333] on span "Brand Name" at bounding box center [576, 332] width 488 height 25
click at [429, 371] on input "Search" at bounding box center [570, 364] width 486 height 22
type input "*****"
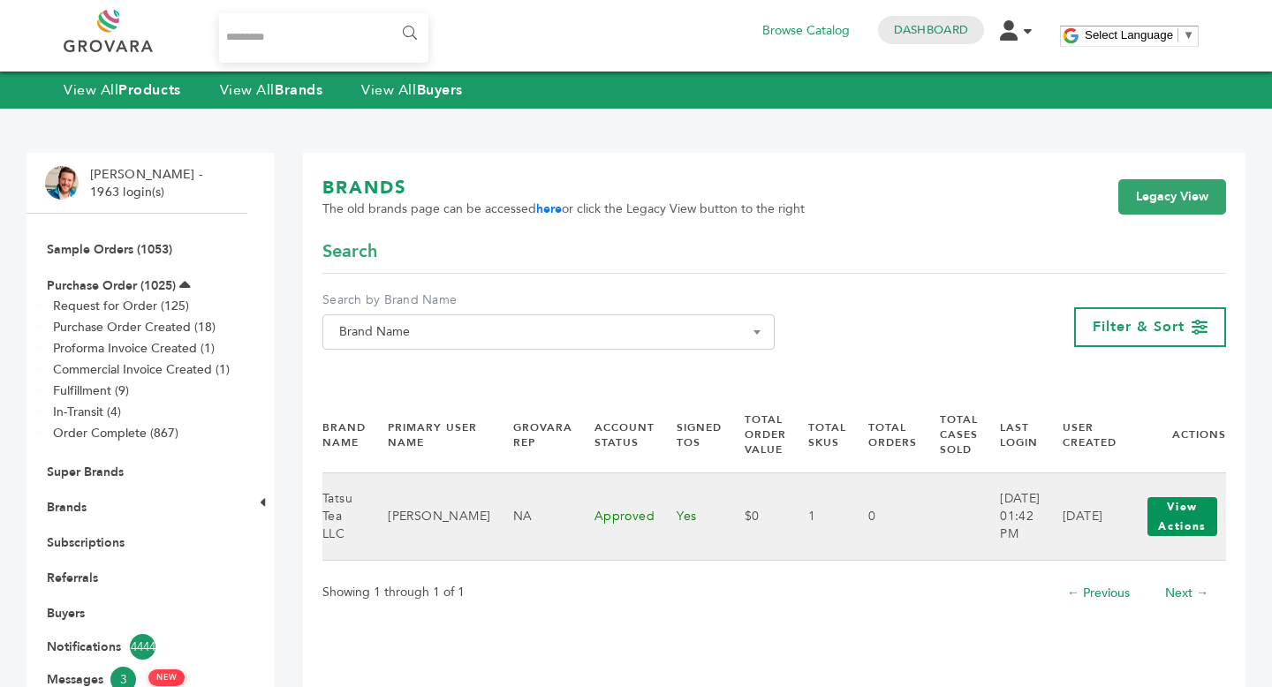
click at [1184, 518] on button "View Actions" at bounding box center [1182, 516] width 70 height 39
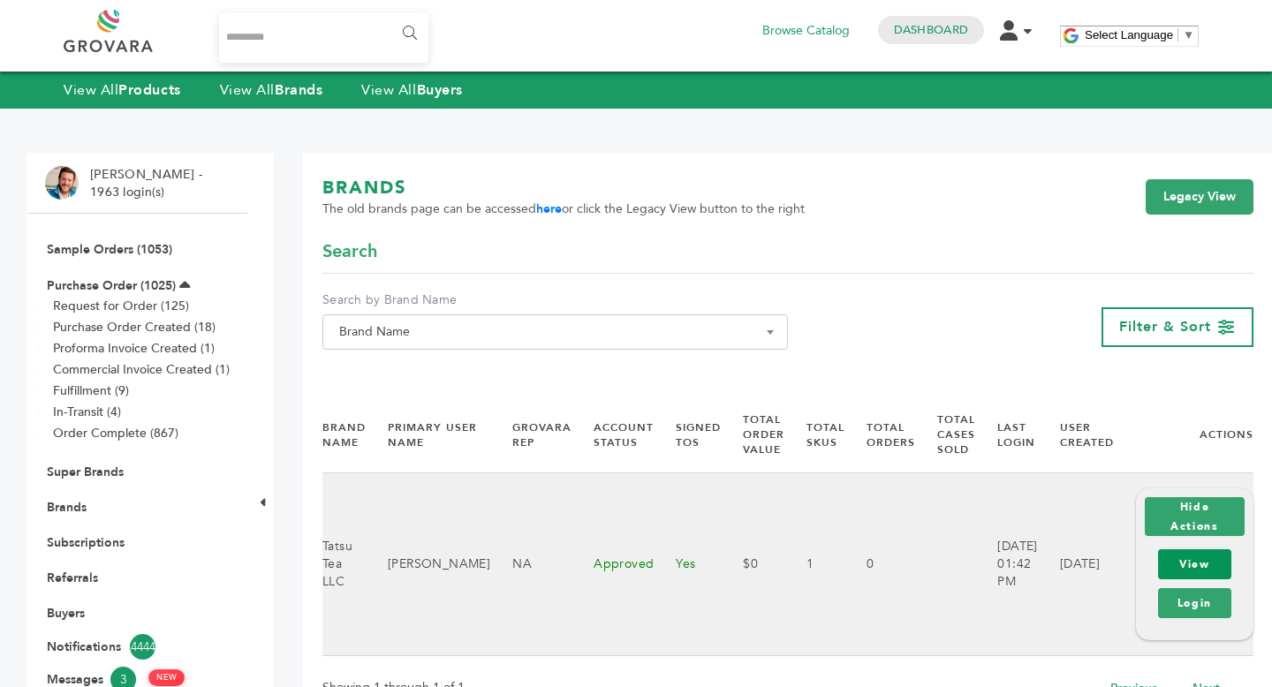
click at [1187, 571] on link "View" at bounding box center [1194, 564] width 73 height 30
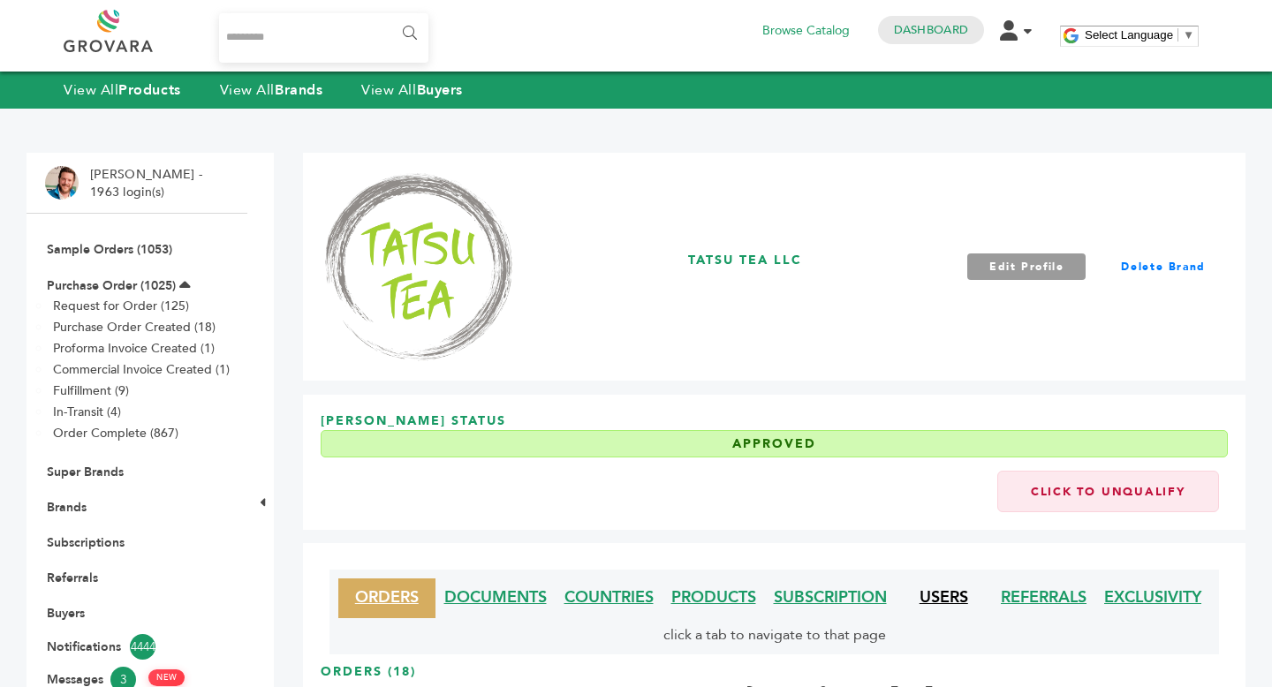
click at [954, 605] on link "USERS" at bounding box center [943, 597] width 49 height 22
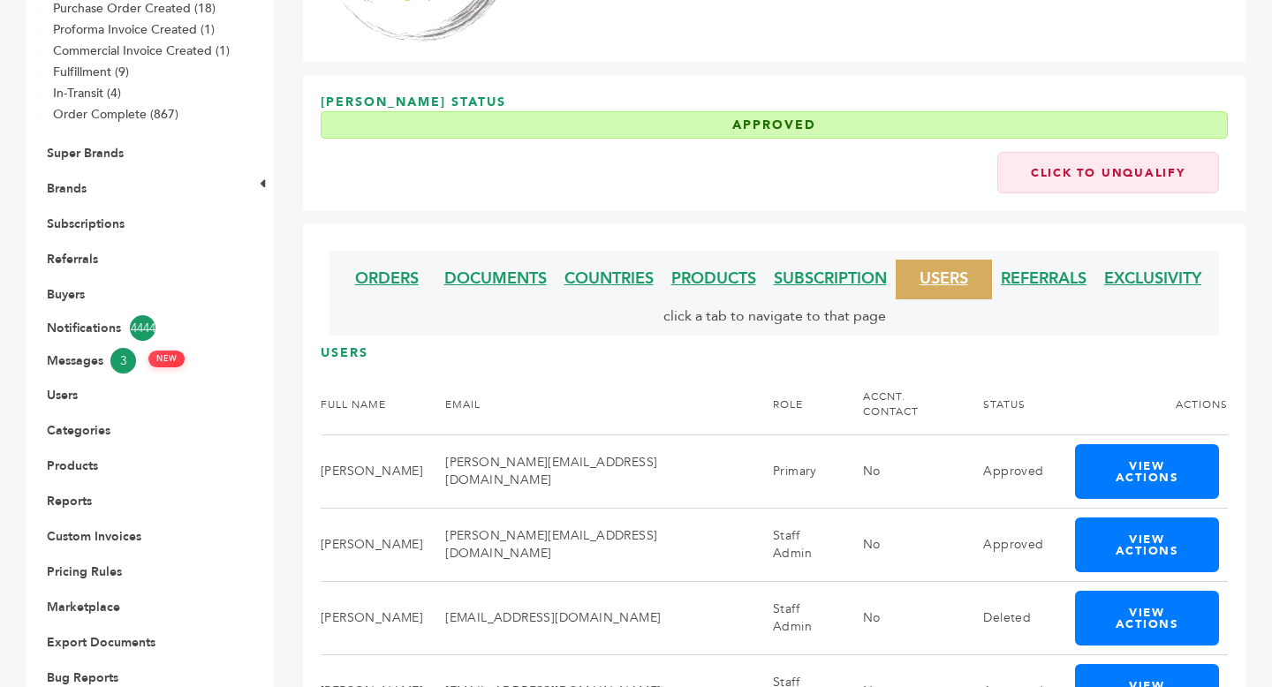
scroll to position [506, 0]
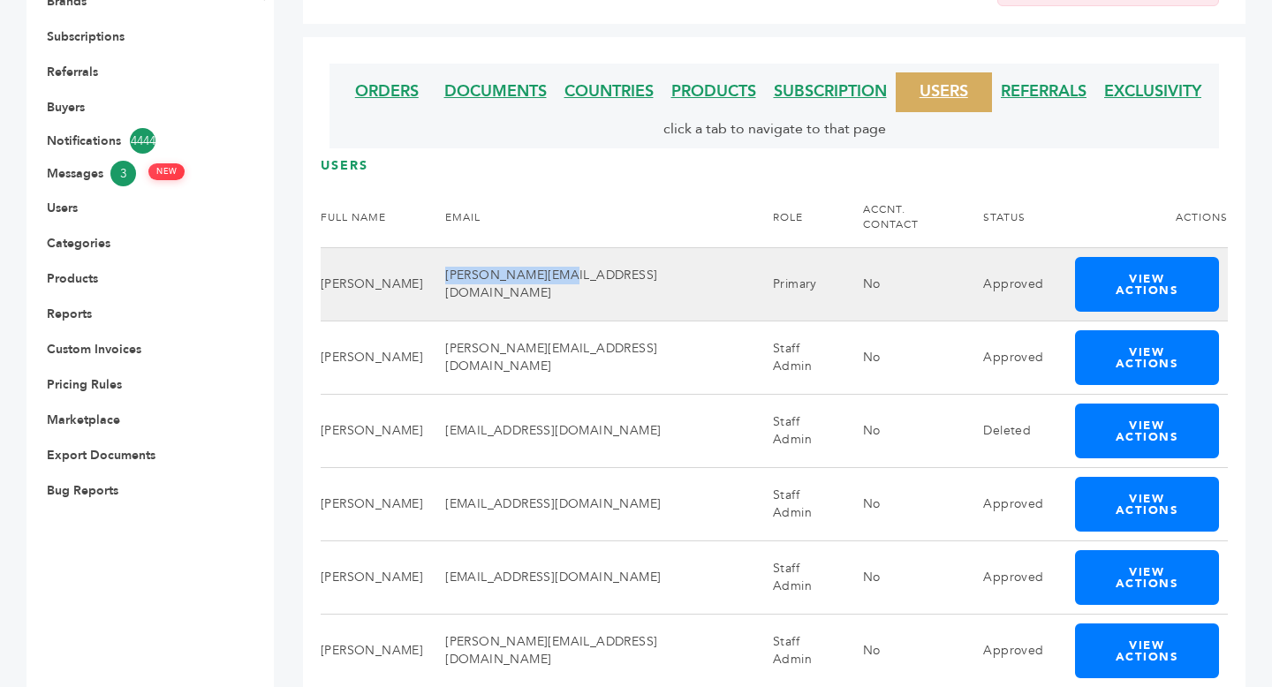
drag, startPoint x: 461, startPoint y: 264, endPoint x: 598, endPoint y: 269, distance: 137.0
click at [598, 269] on td "[PERSON_NAME][EMAIL_ADDRESS][DOMAIN_NAME]" at bounding box center [587, 284] width 328 height 73
copy td "[PERSON_NAME][EMAIL_ADDRESS][DOMAIN_NAME]"
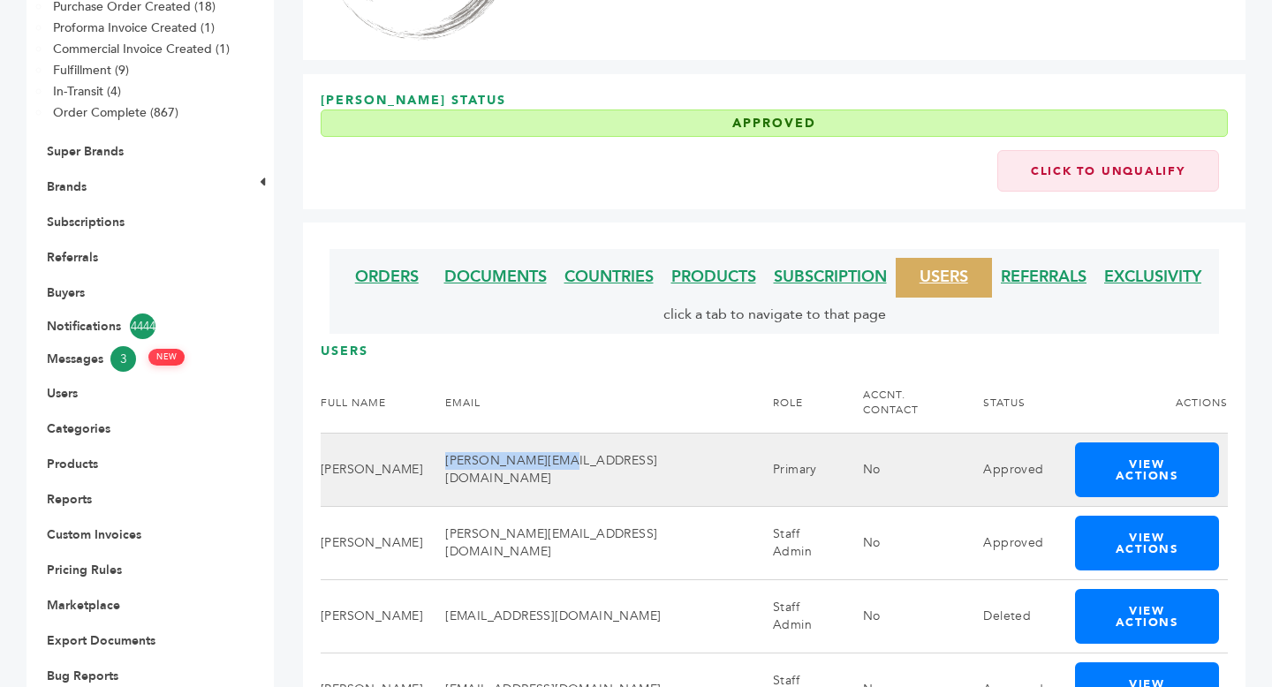
scroll to position [0, 0]
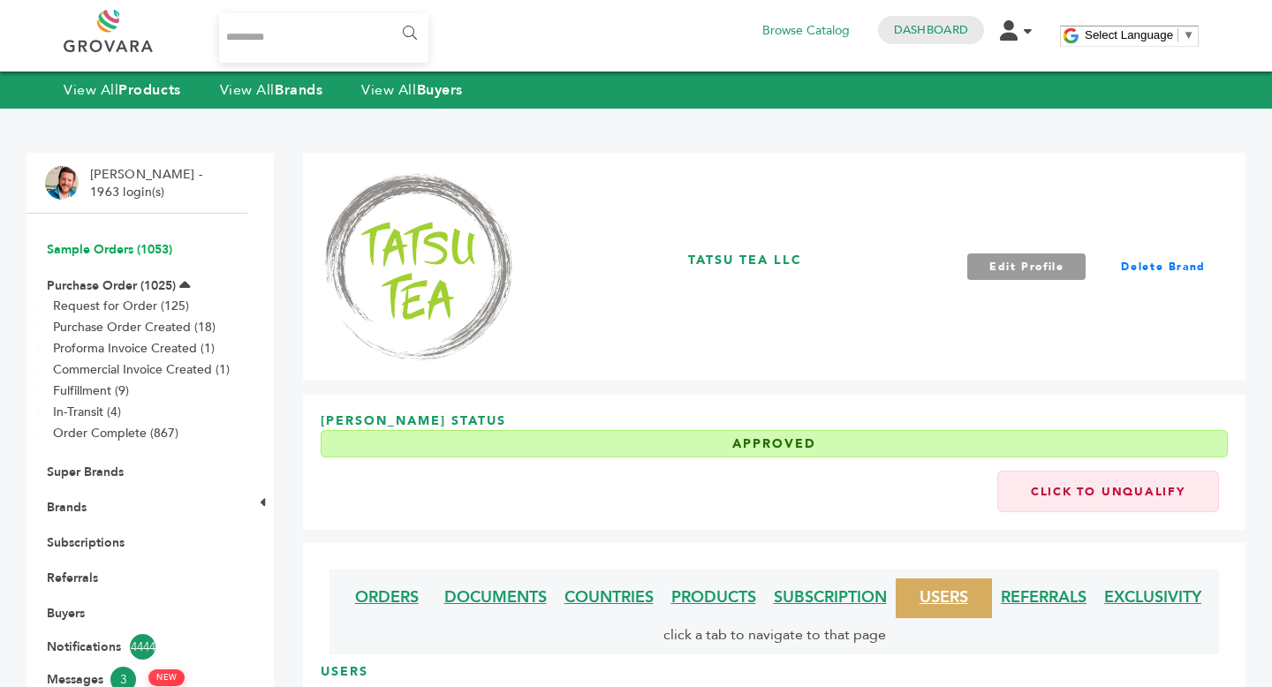
click at [125, 245] on link "Sample Orders (1053)" at bounding box center [109, 249] width 125 height 17
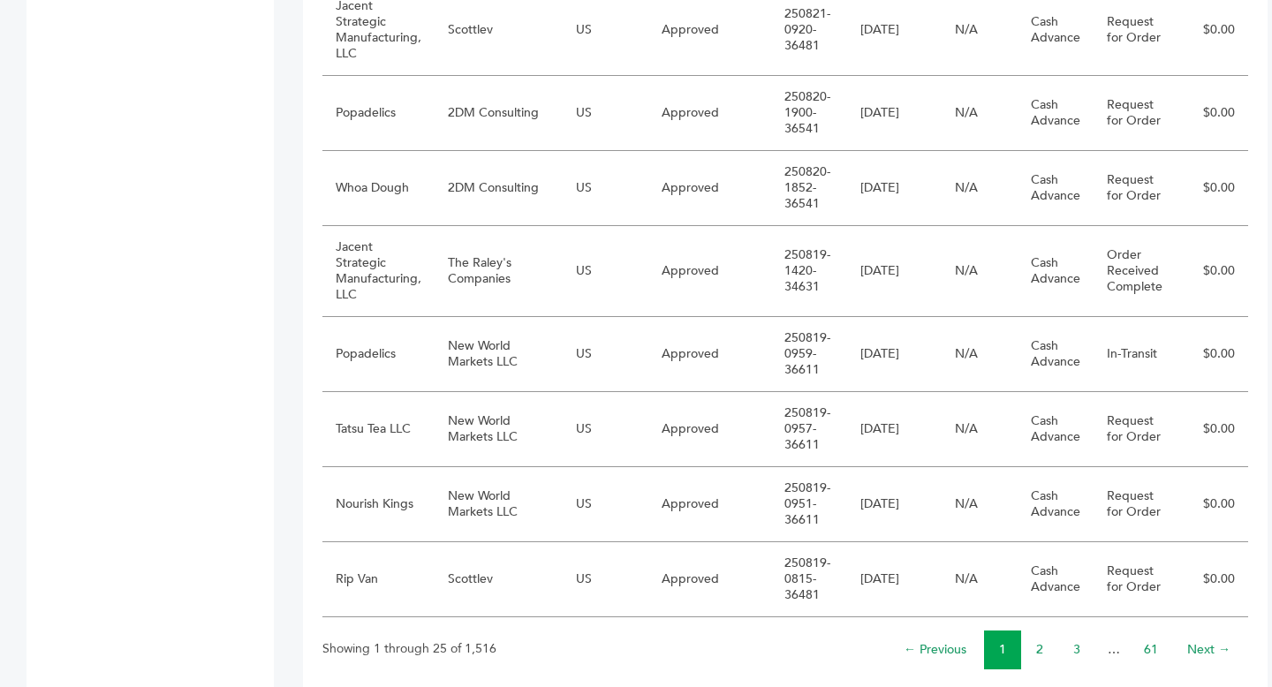
scroll to position [1820, 0]
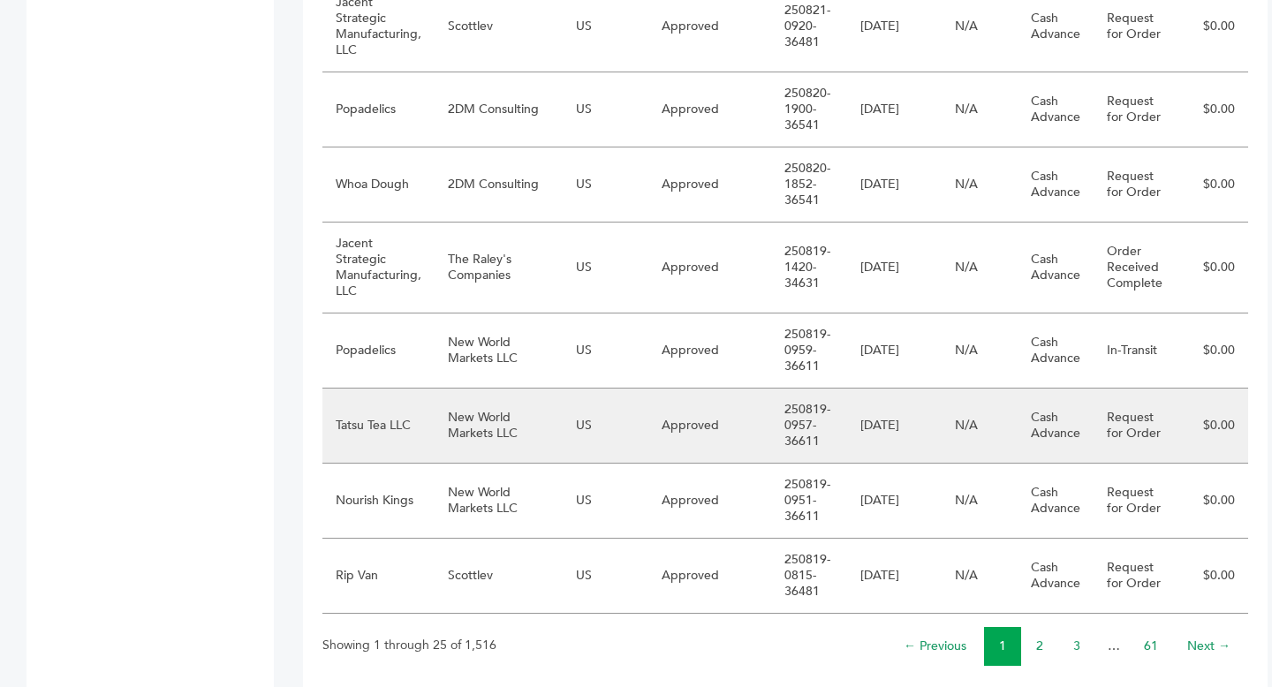
click at [616, 420] on td "US" at bounding box center [606, 426] width 86 height 75
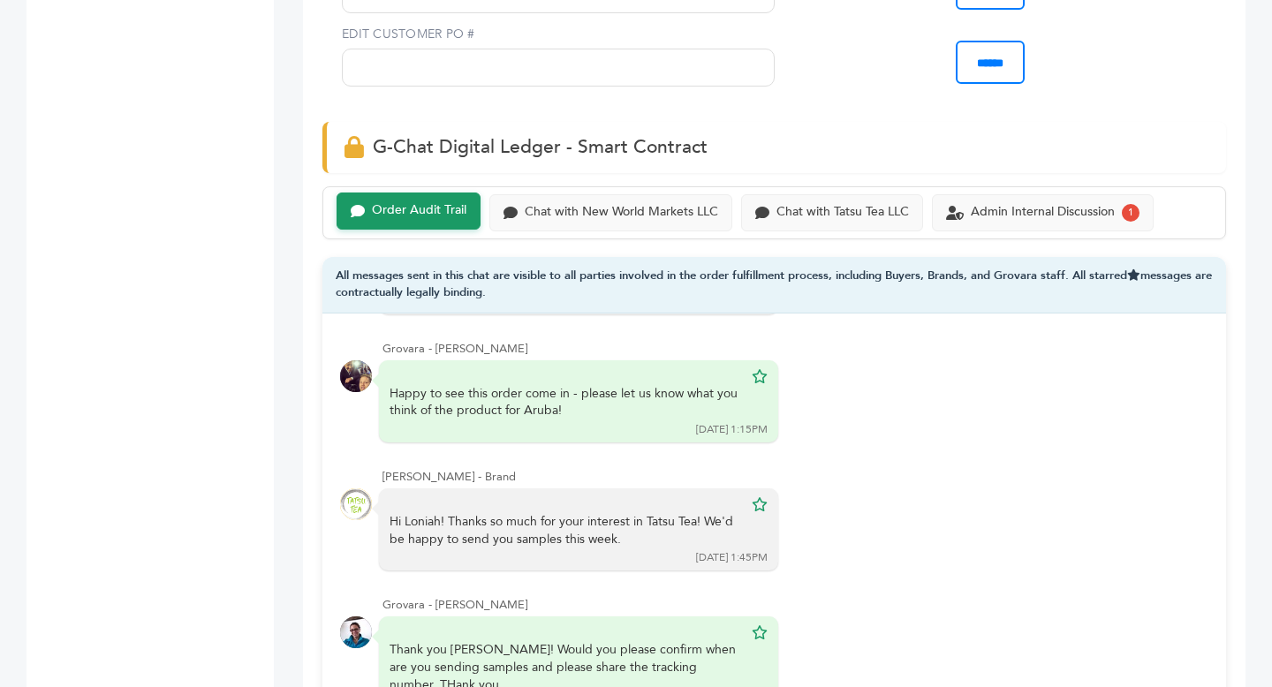
scroll to position [1144, 0]
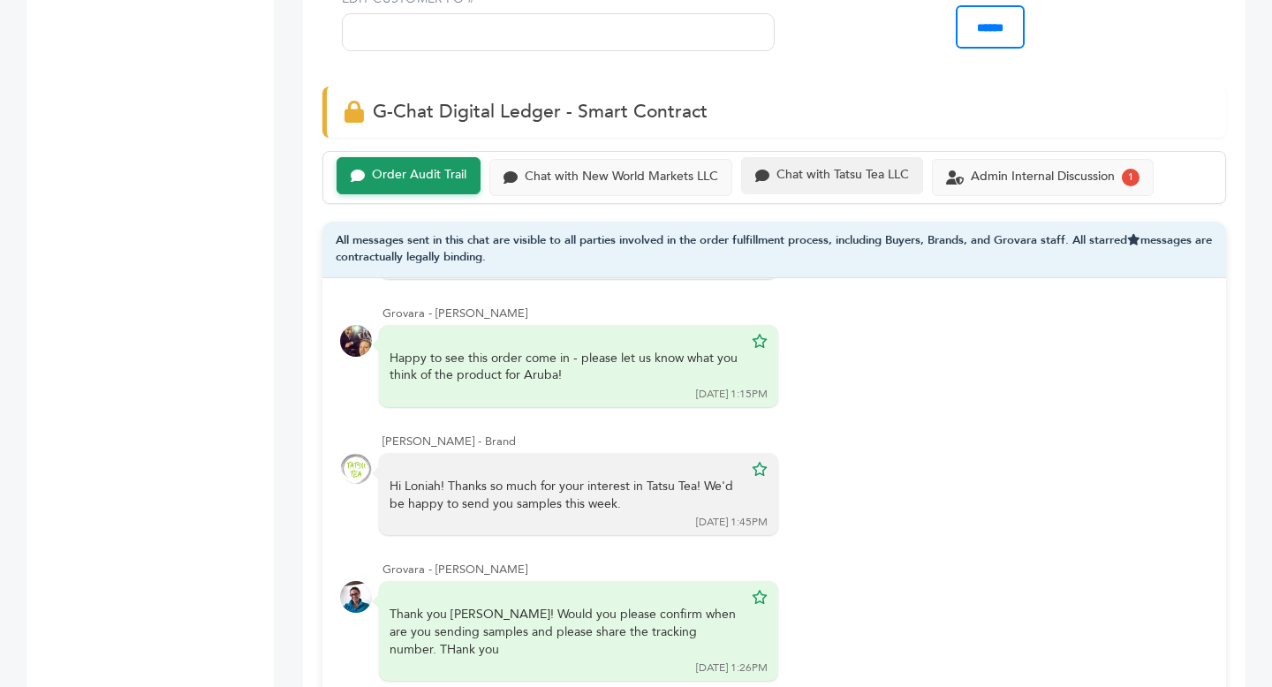
click at [840, 182] on div "Chat with Tatsu Tea LLC" at bounding box center [842, 175] width 132 height 15
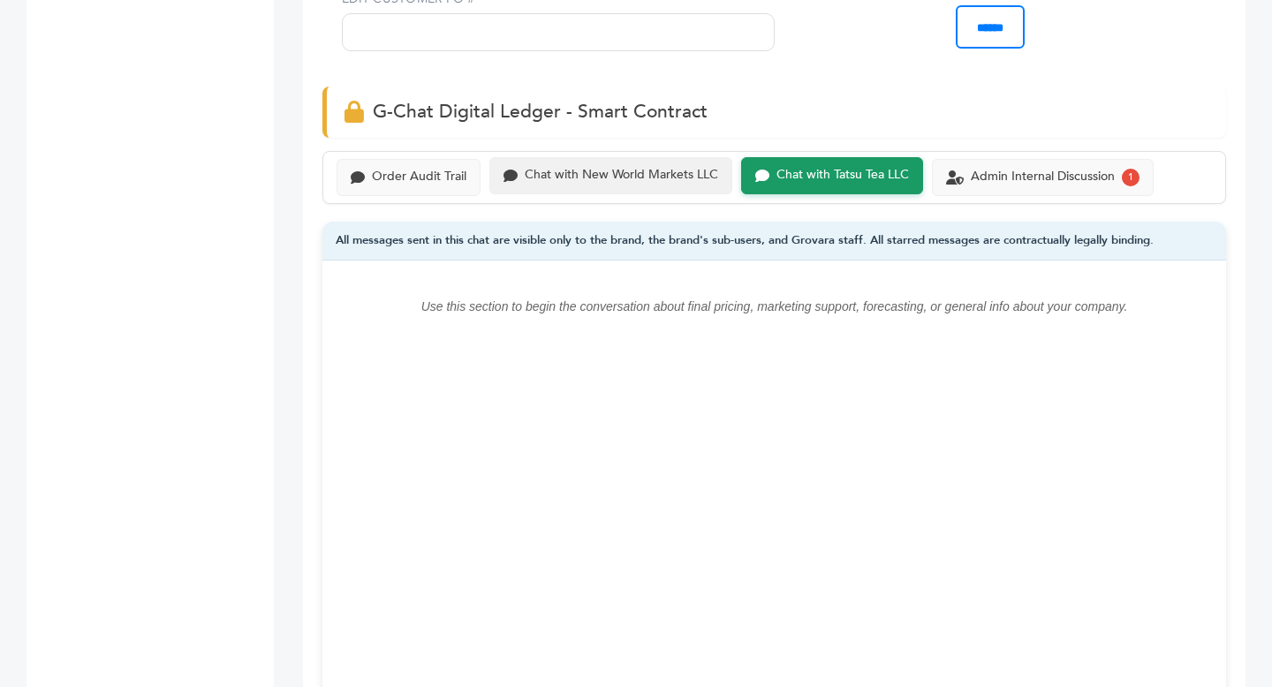
click at [630, 178] on div "Chat with New World Markets LLC" at bounding box center [621, 175] width 193 height 15
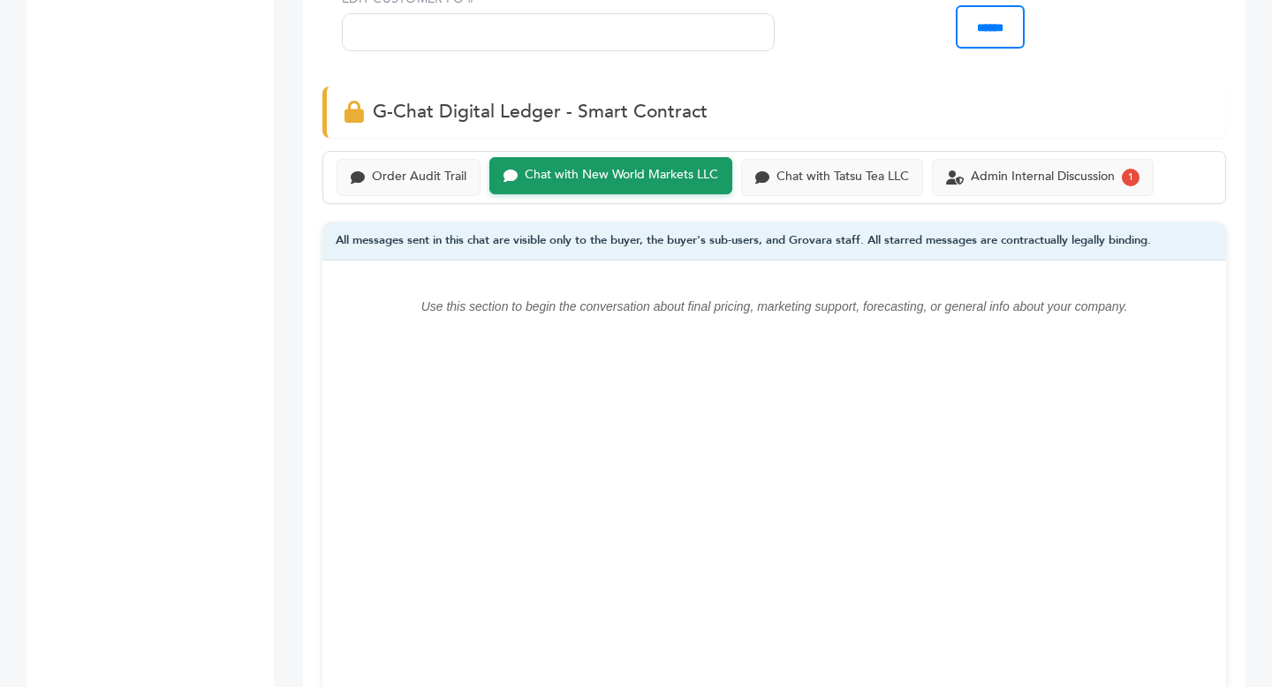
click at [409, 157] on div "Order Audit Trail Chat with New World Markets LLC Chat with Tatsu Tea LLC Admin…" at bounding box center [773, 177] width 903 height 53
click at [400, 184] on div "Order Audit Trail" at bounding box center [408, 175] width 144 height 37
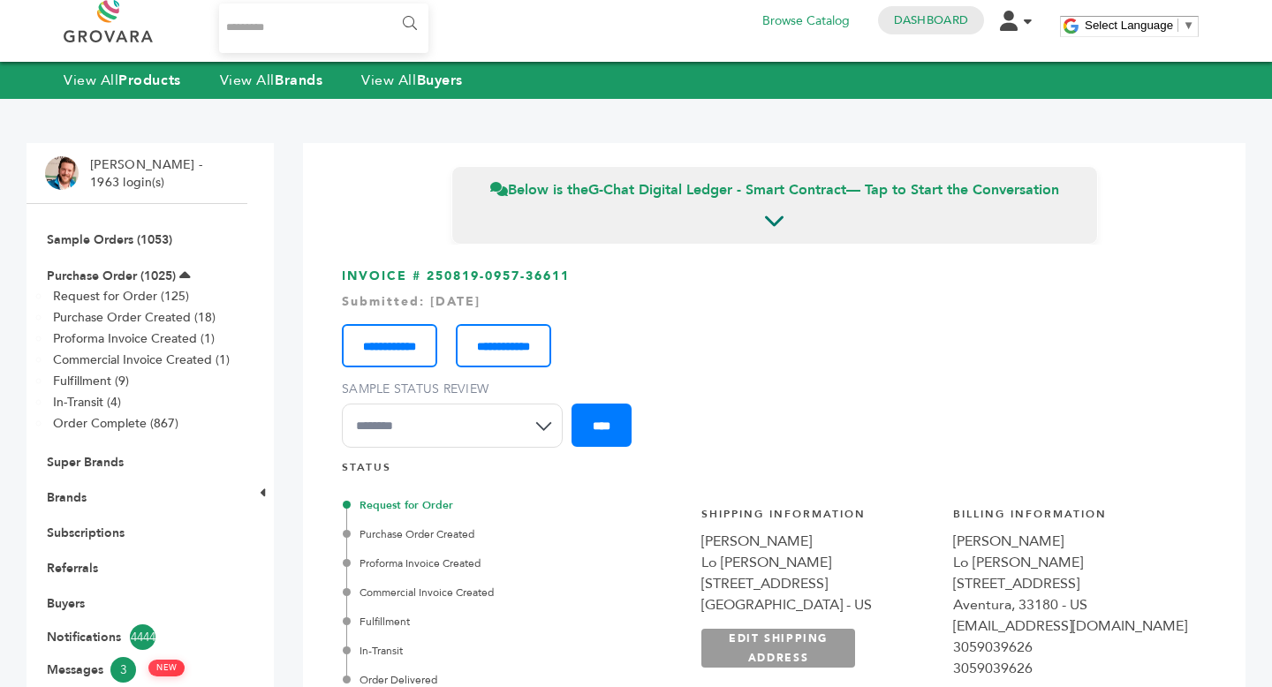
scroll to position [11, 0]
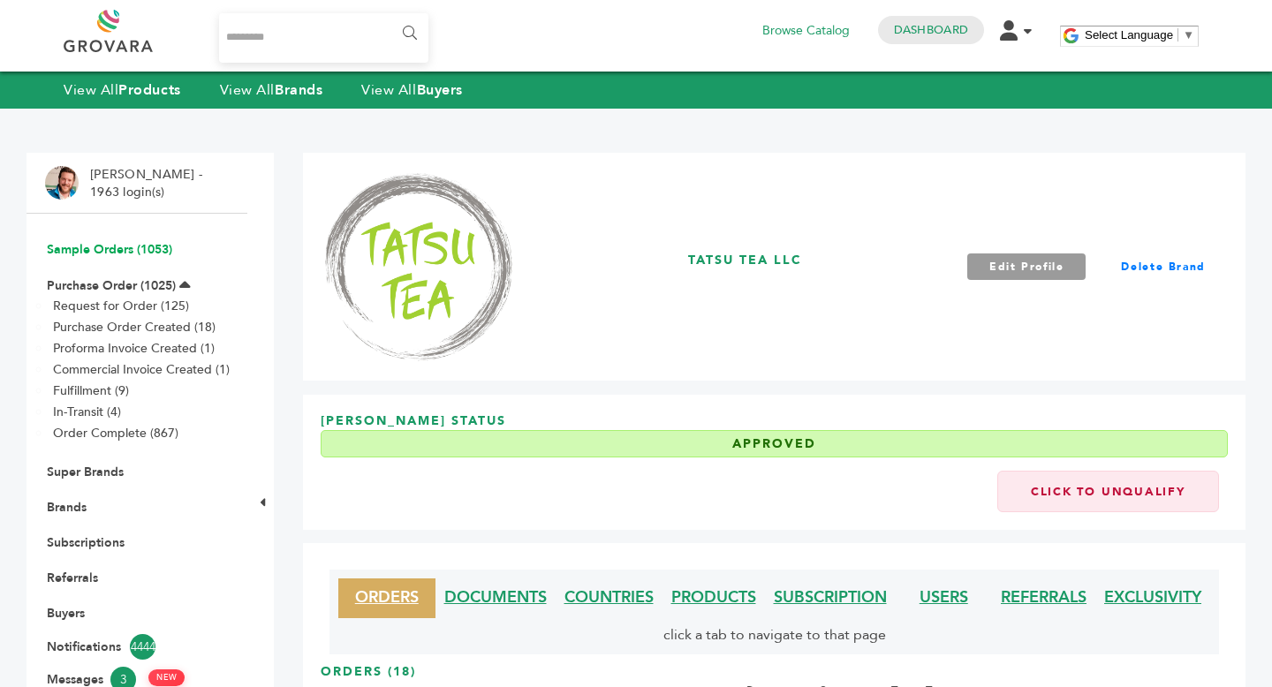
click at [133, 250] on link "Sample Orders (1053)" at bounding box center [109, 249] width 125 height 17
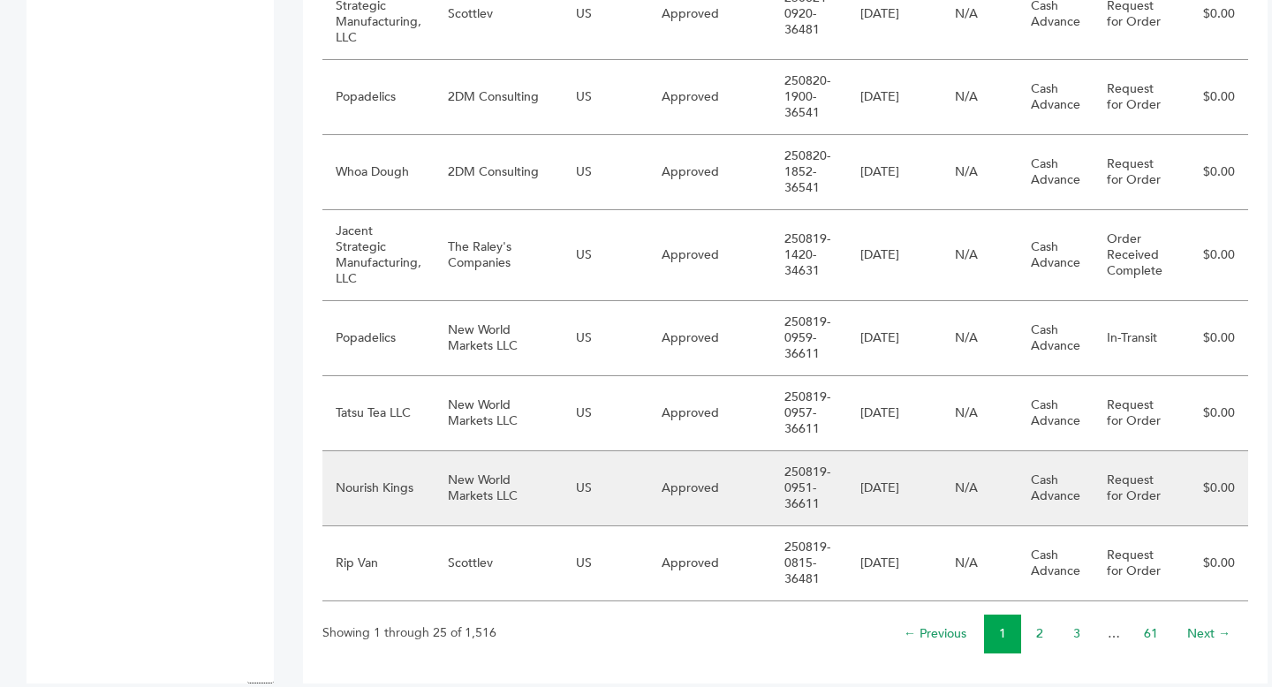
scroll to position [1856, 0]
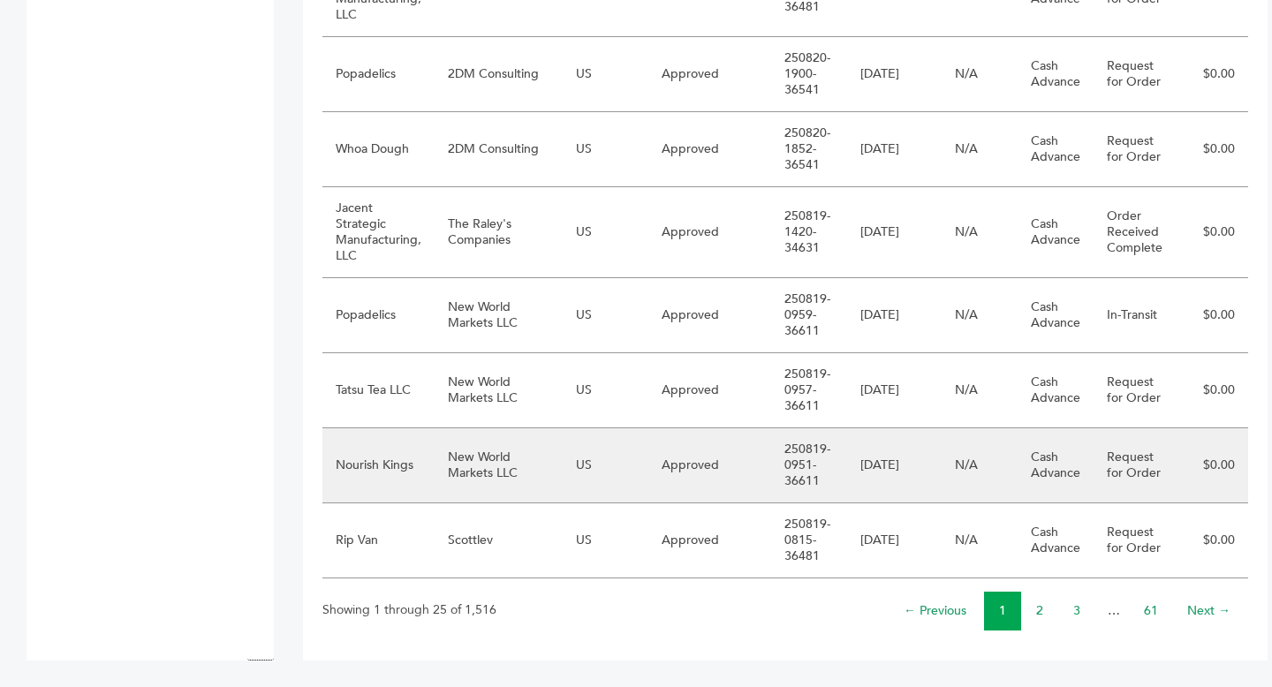
click at [506, 466] on td "New World Markets LLC" at bounding box center [499, 465] width 128 height 75
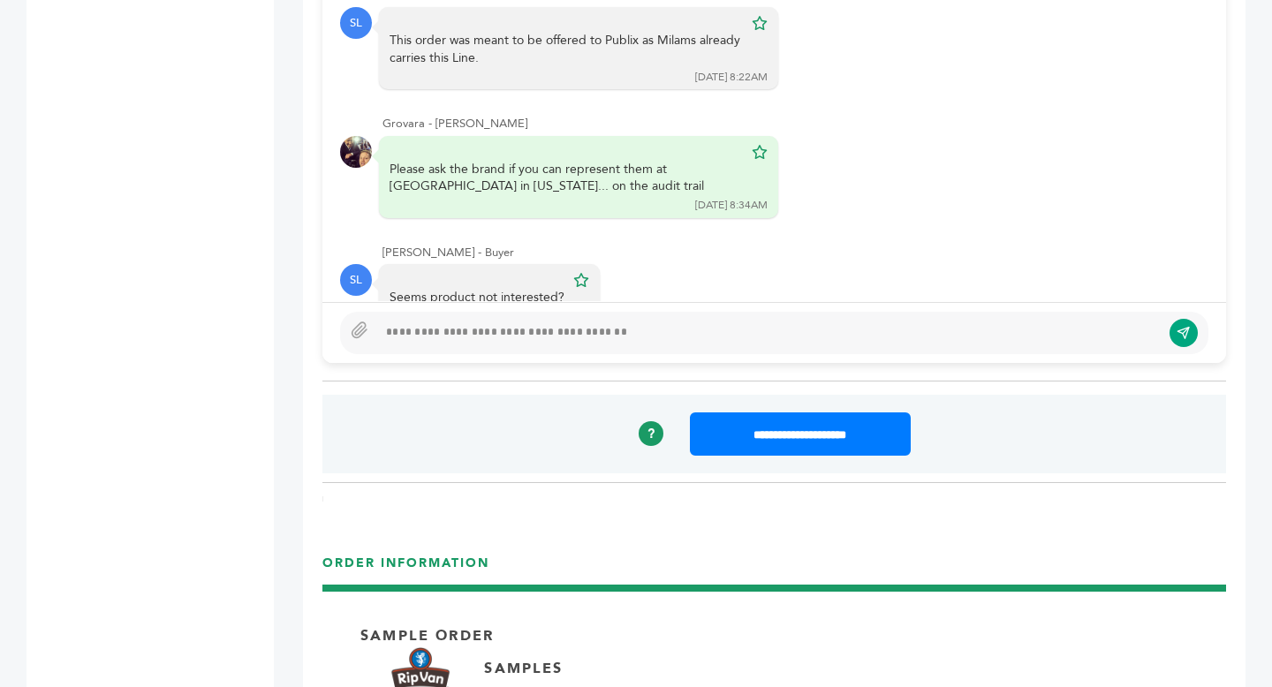
scroll to position [1270, 0]
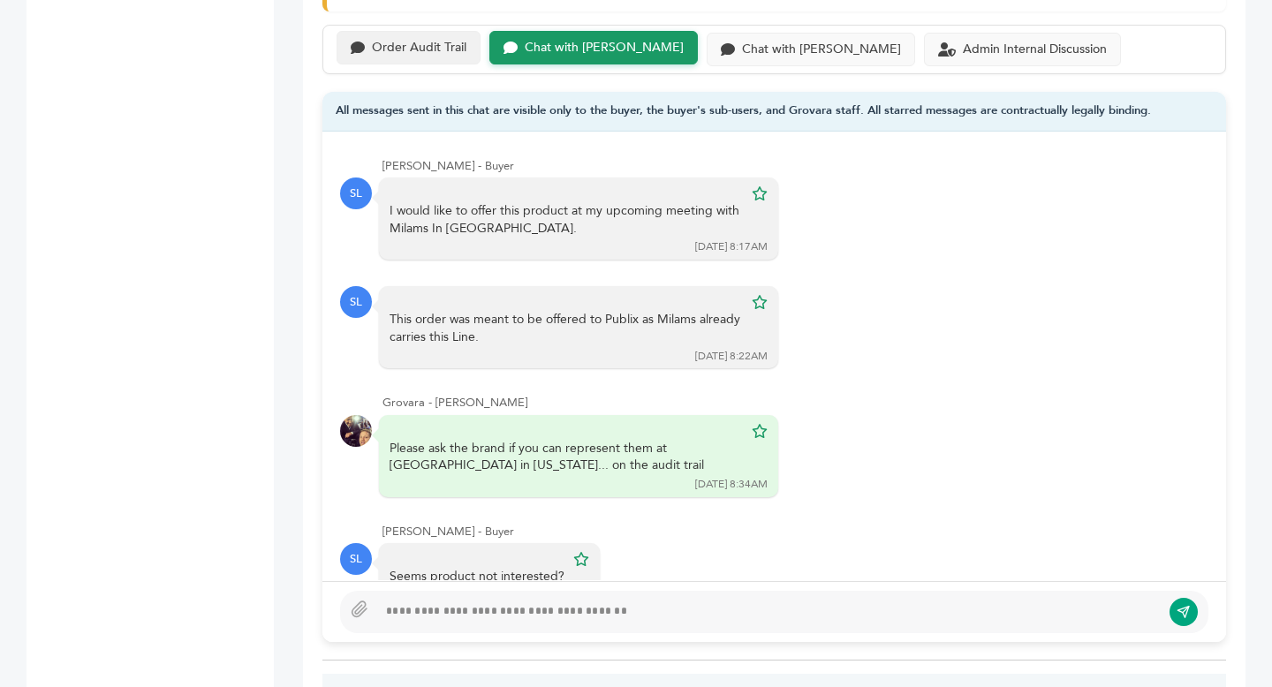
click at [364, 41] on icon at bounding box center [358, 48] width 14 height 14
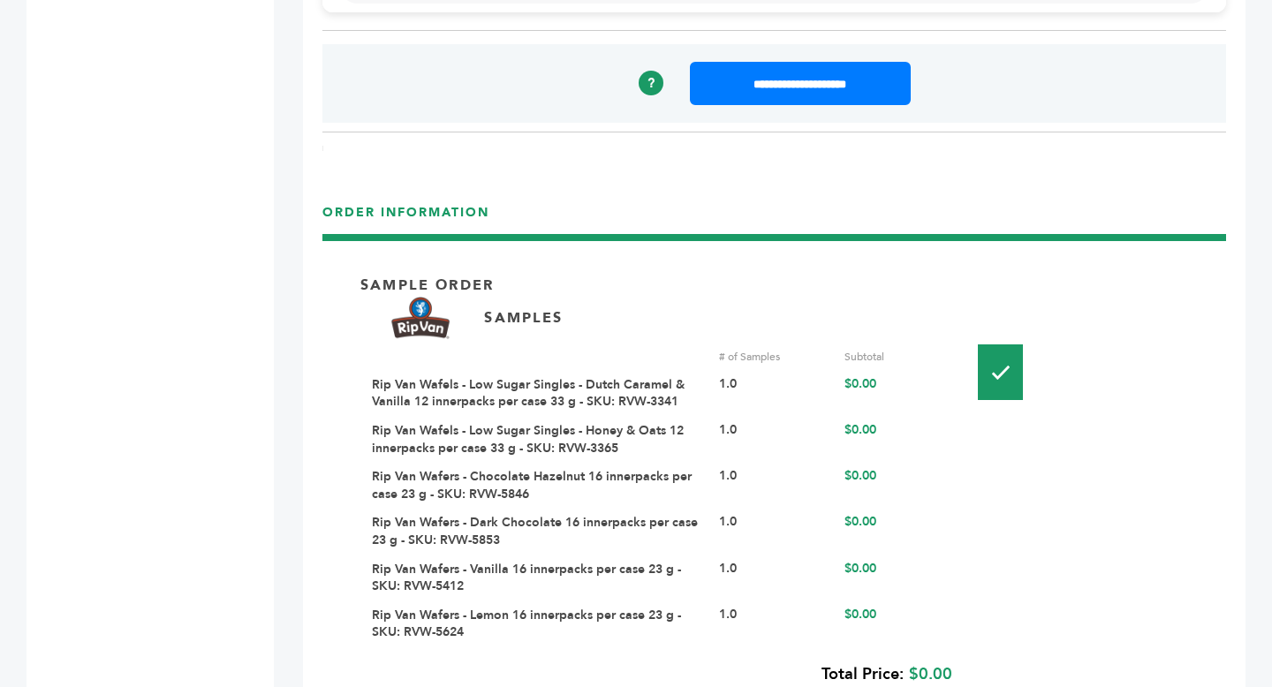
scroll to position [2126, 0]
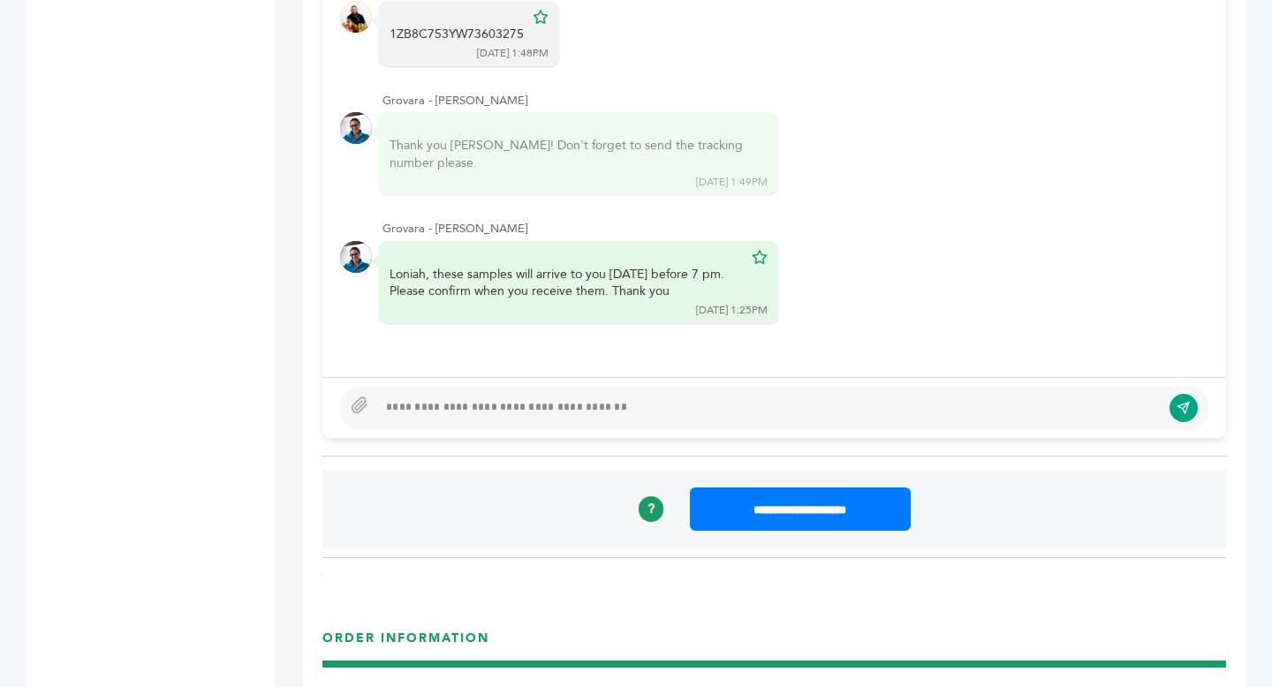
scroll to position [1470, 0]
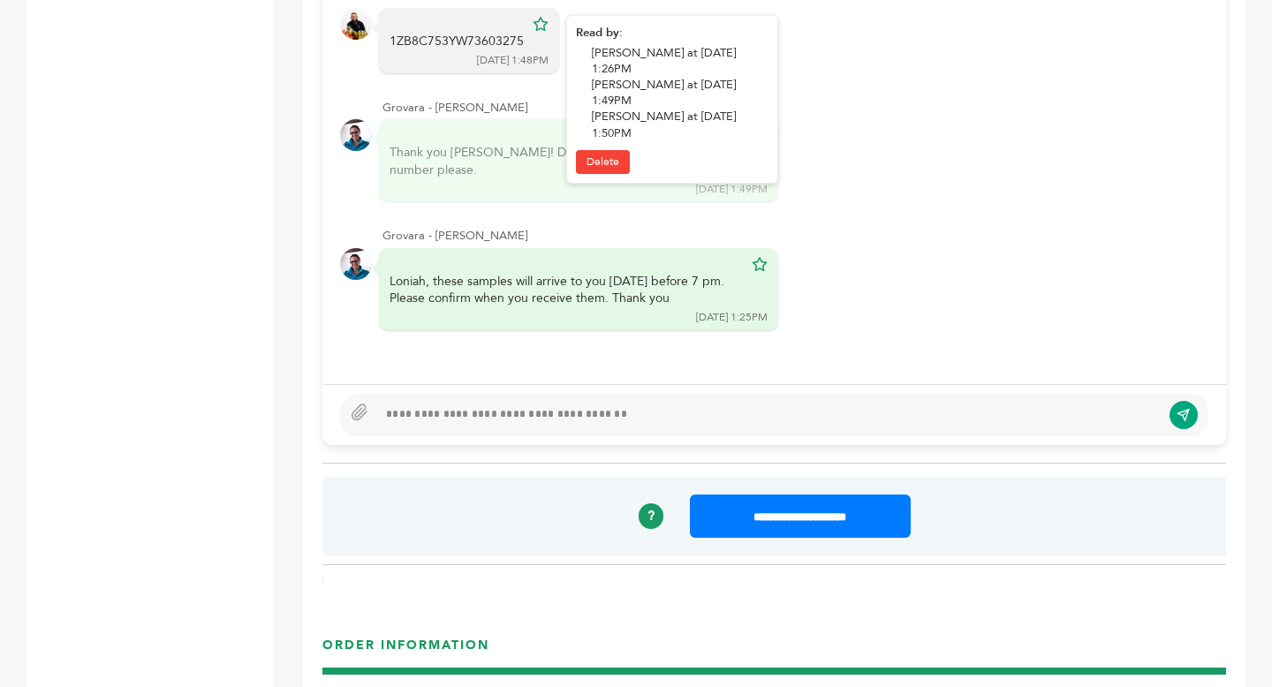
click at [443, 42] on div "1ZB8C753YW73603275" at bounding box center [456, 42] width 134 height 18
copy div "1ZB8C753YW73603275"
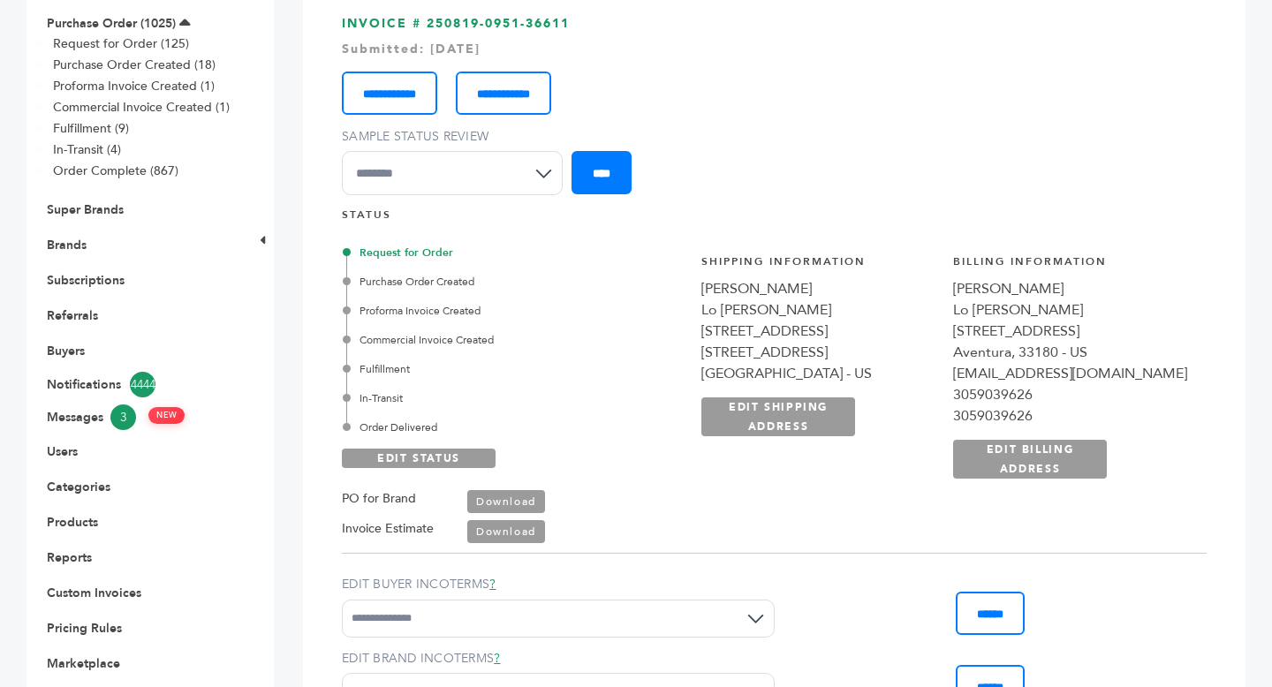
scroll to position [268, 0]
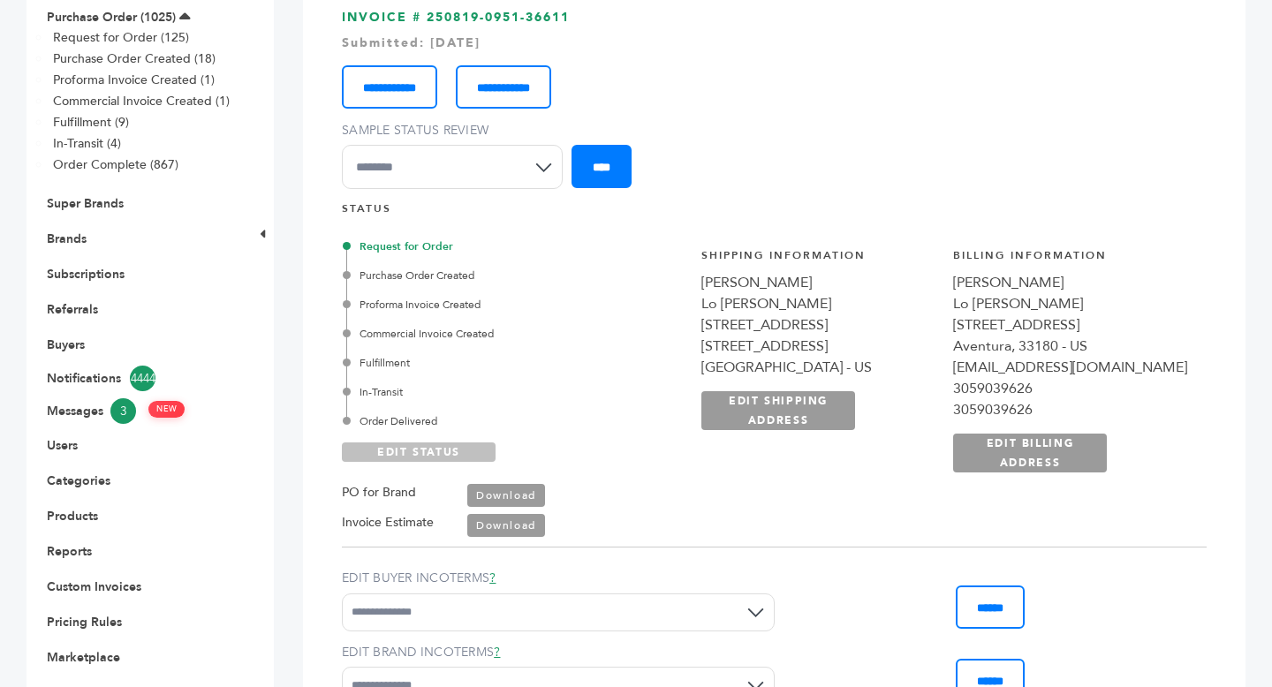
click at [437, 448] on link "EDIT STATUS" at bounding box center [419, 451] width 154 height 19
click at [412, 422] on div "Order Delivered" at bounding box center [495, 421] width 299 height 16
click at [424, 451] on link "SAVE STATUS" at bounding box center [419, 451] width 154 height 19
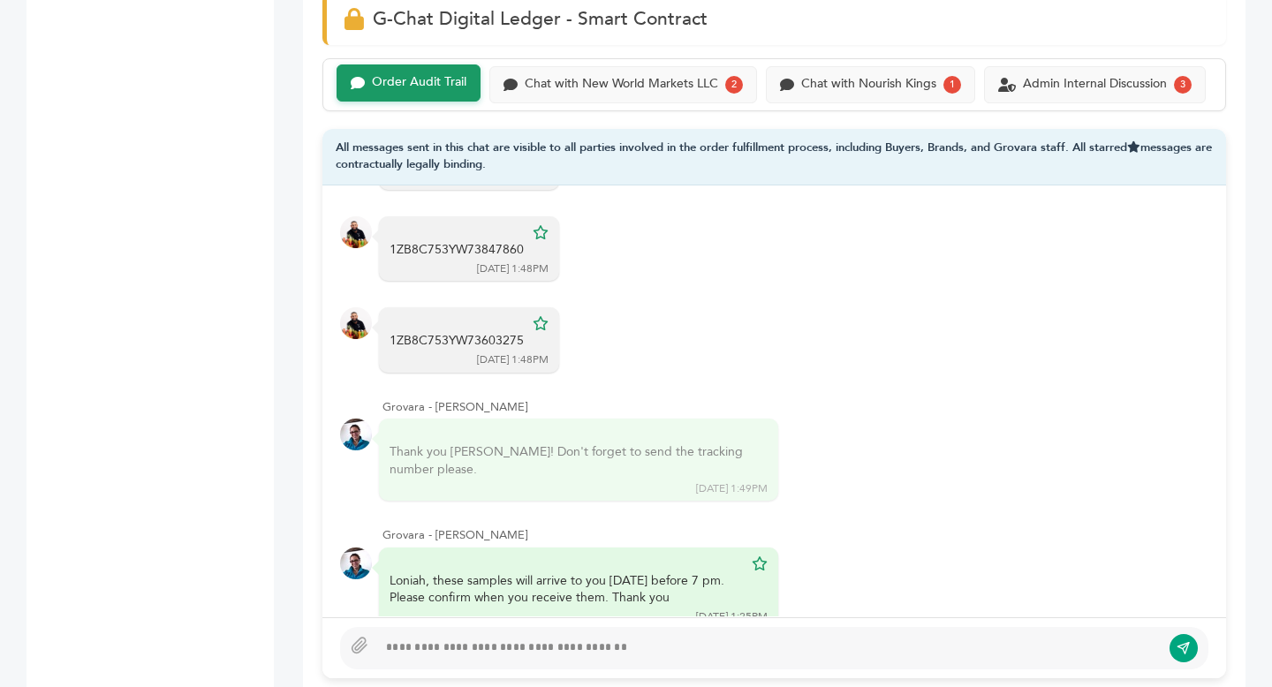
scroll to position [1214, 0]
click at [680, 91] on div "Chat with New World Markets LLC" at bounding box center [621, 84] width 193 height 15
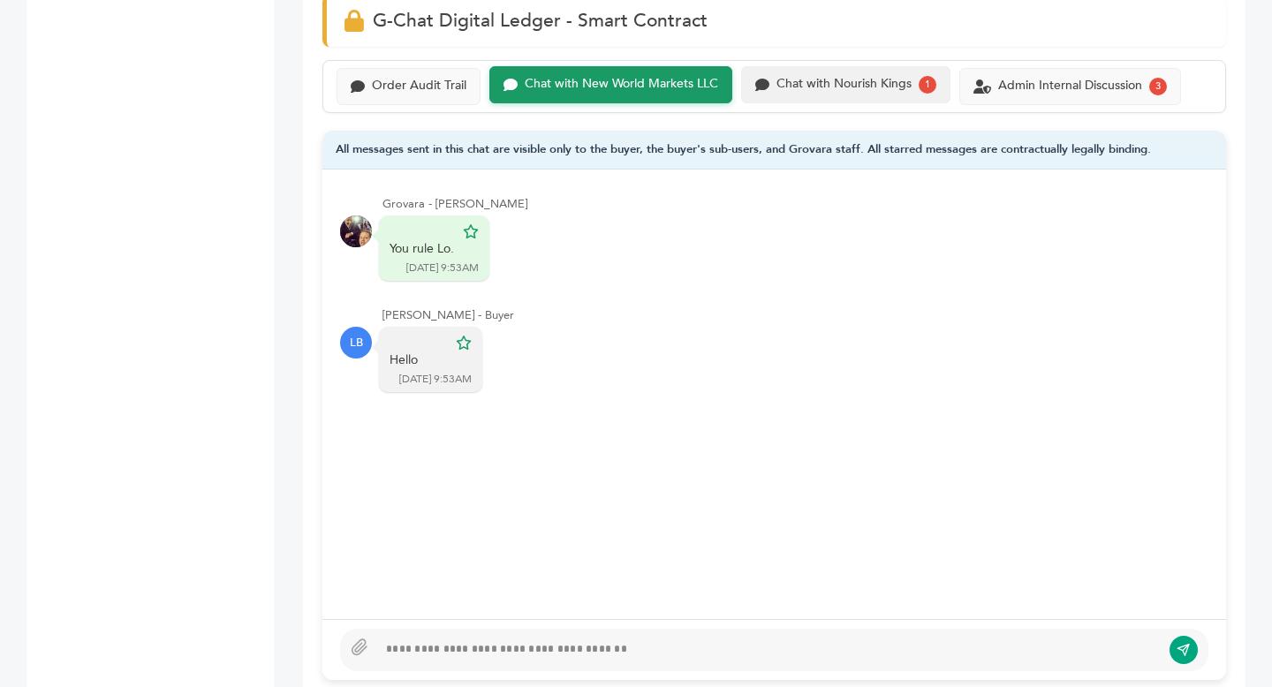
click at [884, 77] on div "Chat with Nourish Kings" at bounding box center [843, 84] width 135 height 15
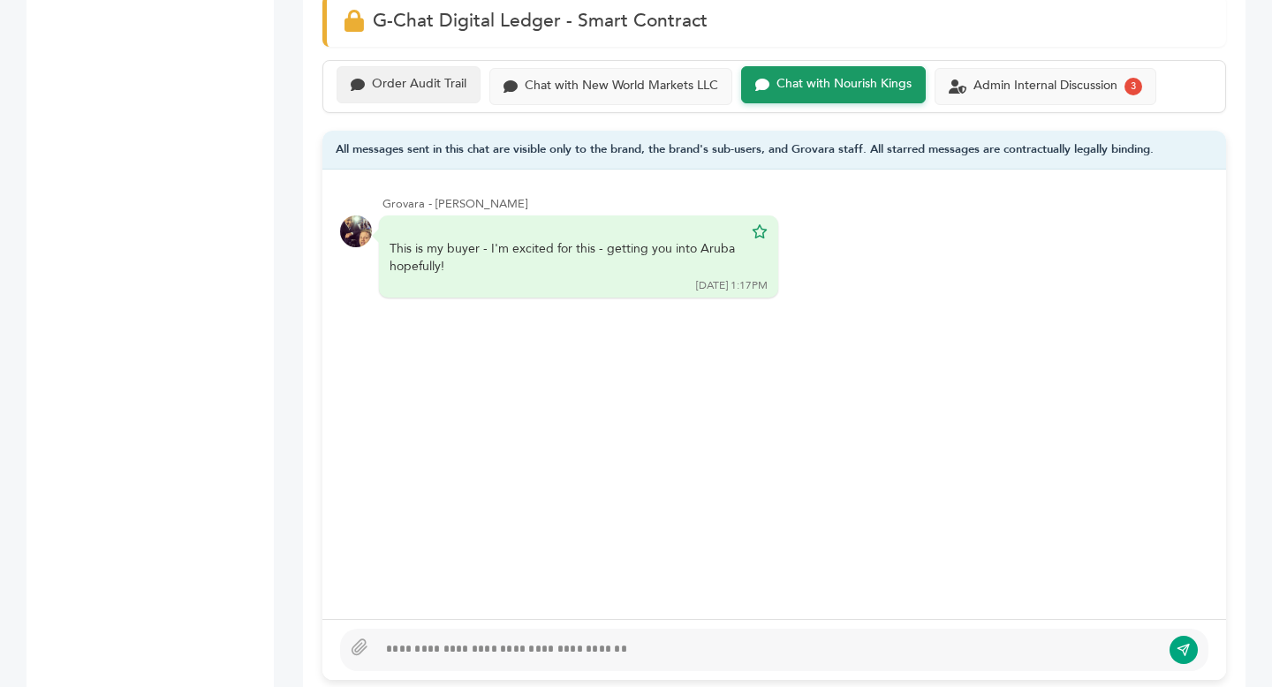
click at [414, 87] on div "Order Audit Trail" at bounding box center [419, 84] width 95 height 15
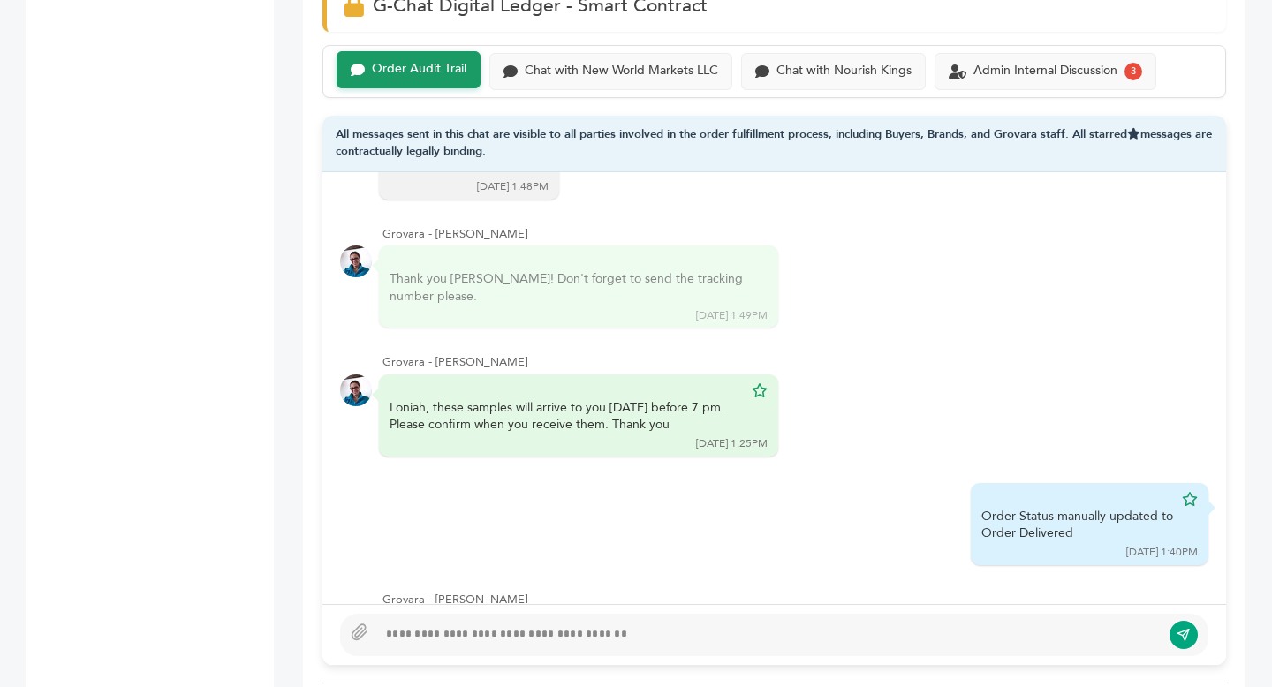
scroll to position [782, 0]
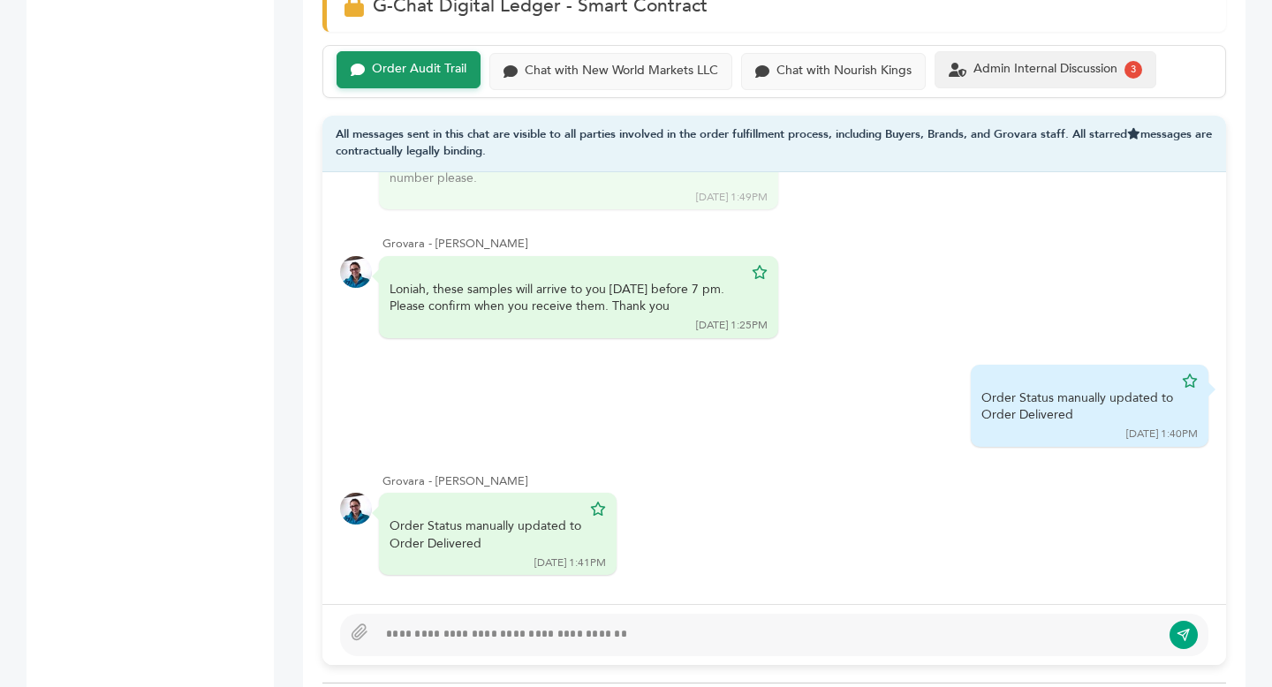
click at [1047, 64] on div "Admin Internal Discussion" at bounding box center [1045, 69] width 144 height 15
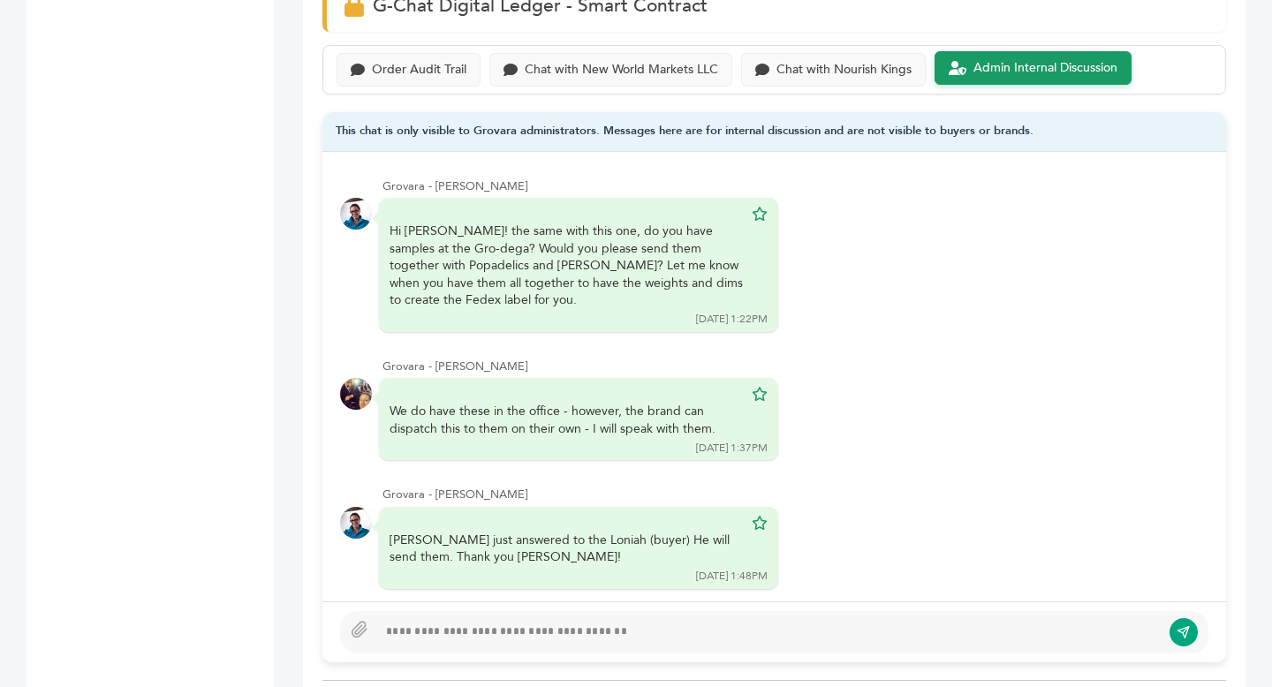
scroll to position [17, 0]
